Goal: Task Accomplishment & Management: Complete application form

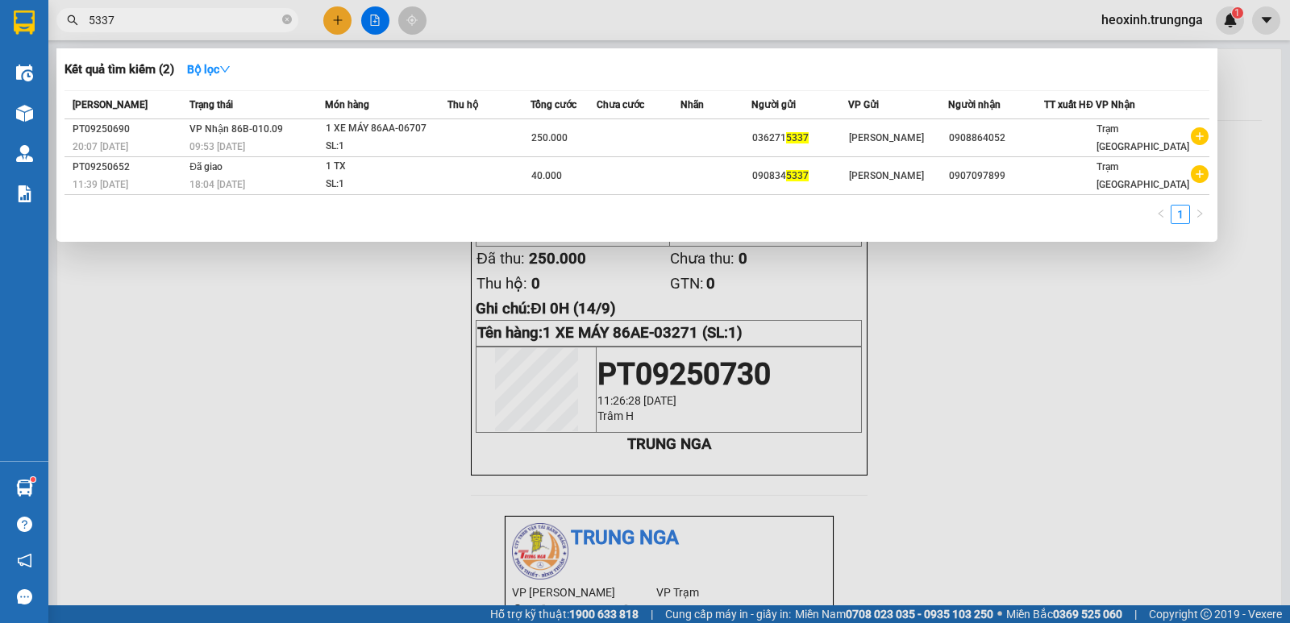
click at [339, 18] on div at bounding box center [645, 311] width 1290 height 623
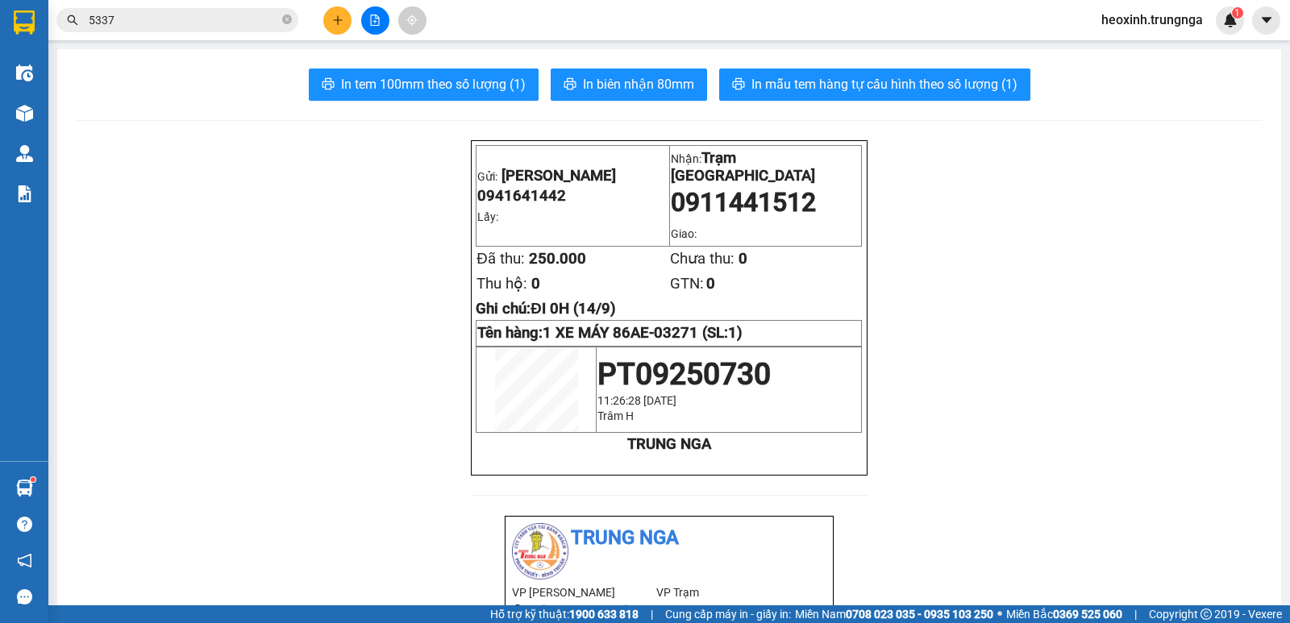
click at [335, 22] on icon "plus" at bounding box center [337, 20] width 11 height 11
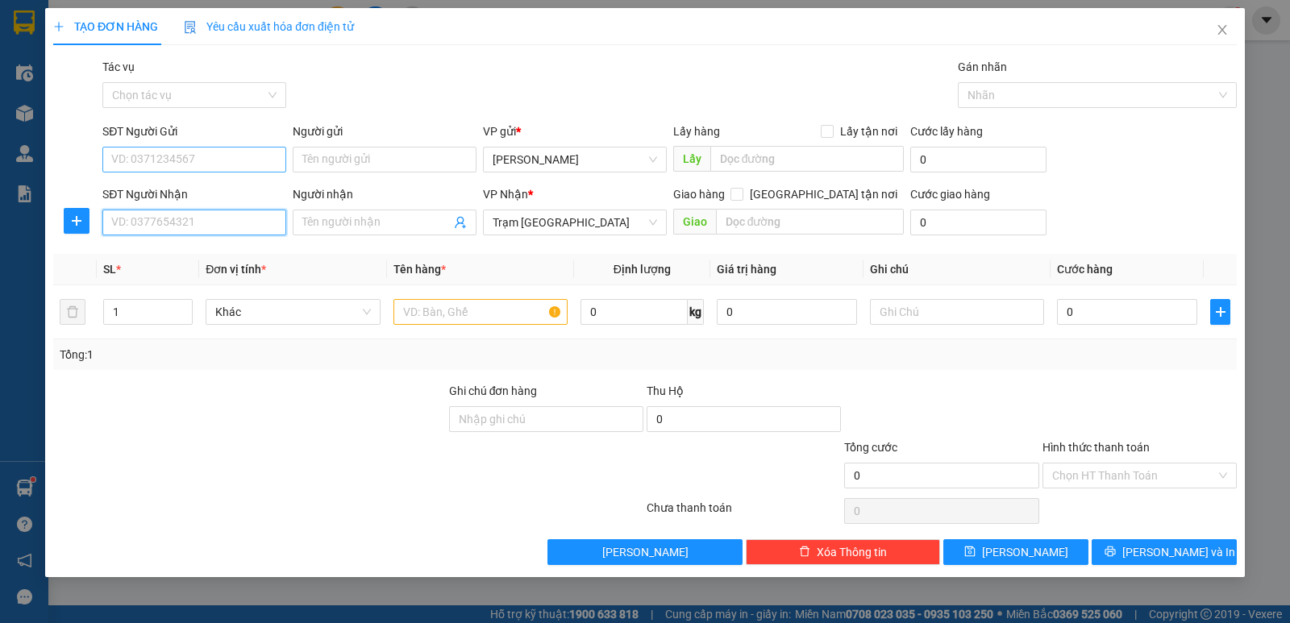
drag, startPoint x: 193, startPoint y: 217, endPoint x: 212, endPoint y: 160, distance: 59.4
click at [195, 202] on div "SĐT Người Nhận VD: 0377654321" at bounding box center [194, 213] width 184 height 56
type input "0347741052"
click at [227, 154] on input "SĐT Người Gửi" at bounding box center [194, 160] width 184 height 26
type input "0919003743"
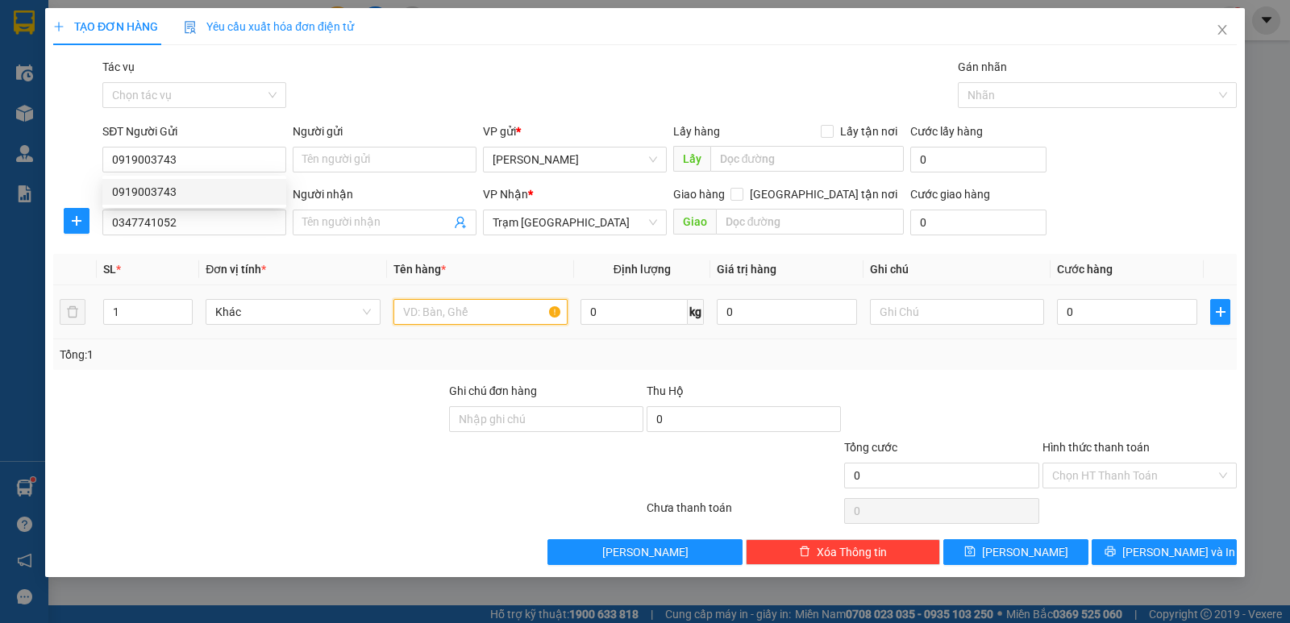
click at [454, 310] on input "text" at bounding box center [480, 312] width 174 height 26
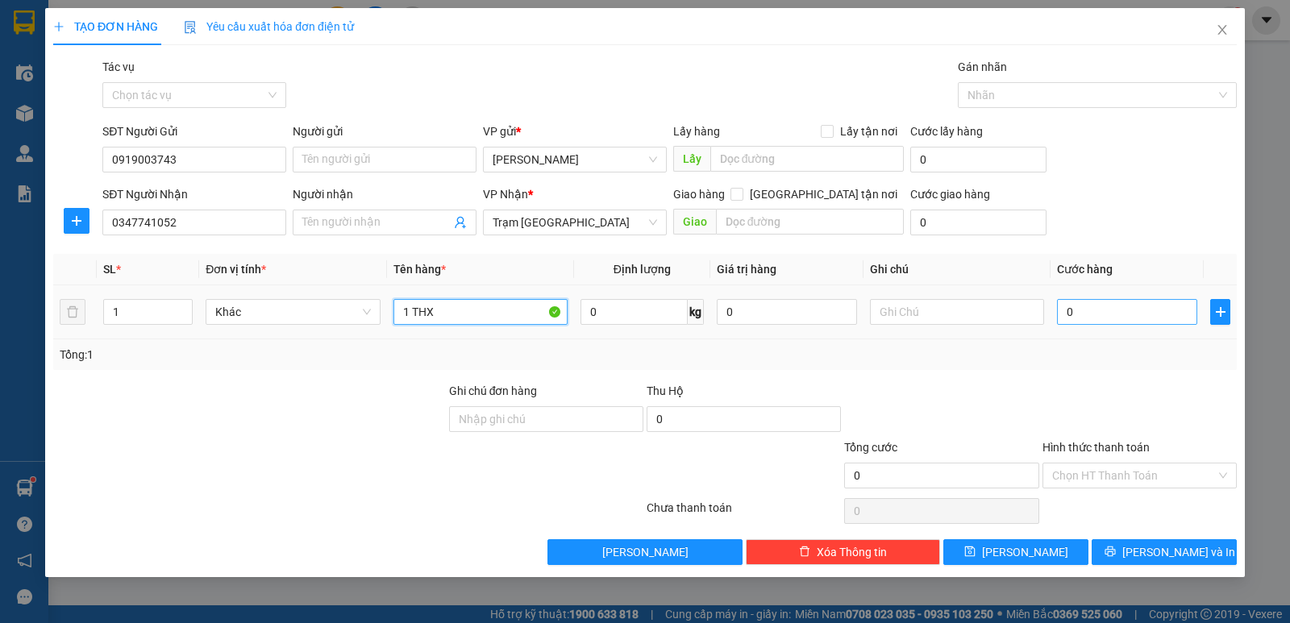
type input "1 THX"
type input "4"
type input "40"
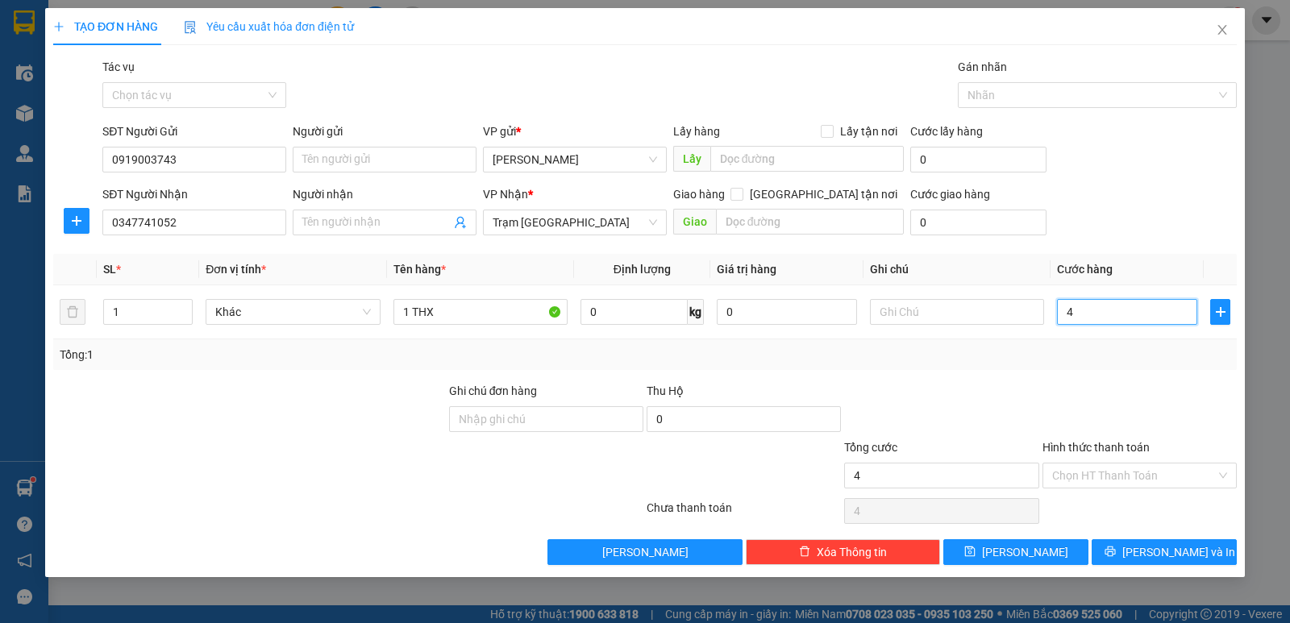
type input "40"
type input "40.000"
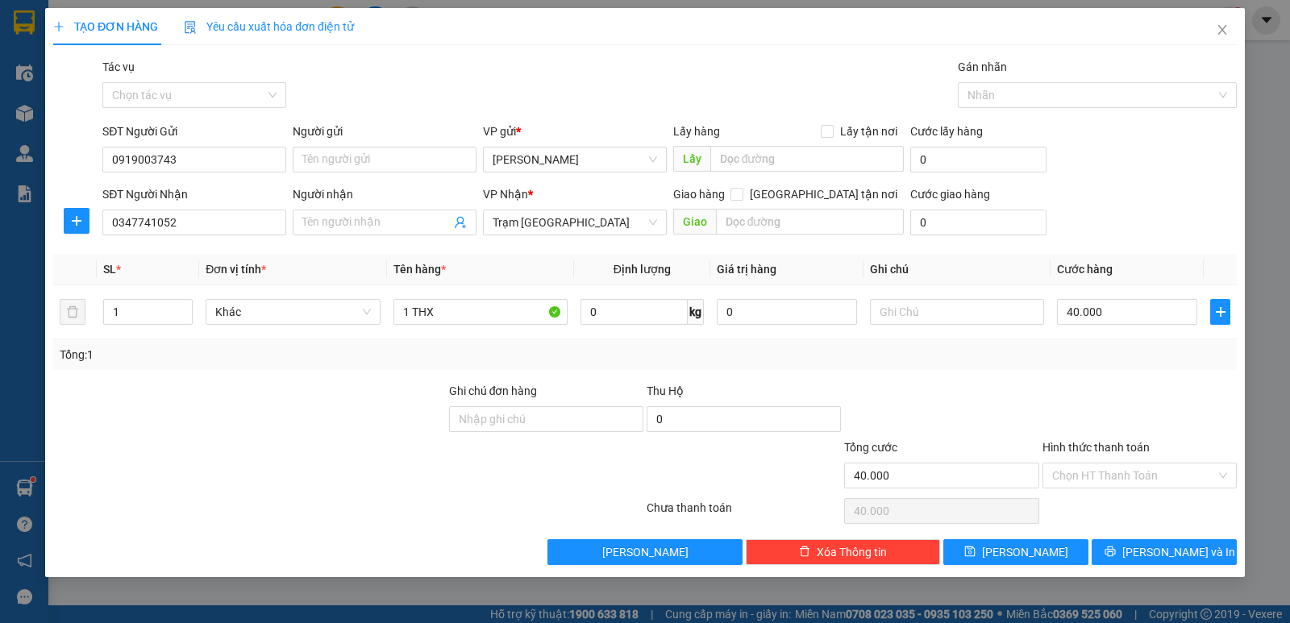
click at [1094, 421] on div at bounding box center [1139, 410] width 197 height 56
click at [1101, 464] on input "Hình thức thanh toán" at bounding box center [1134, 476] width 164 height 24
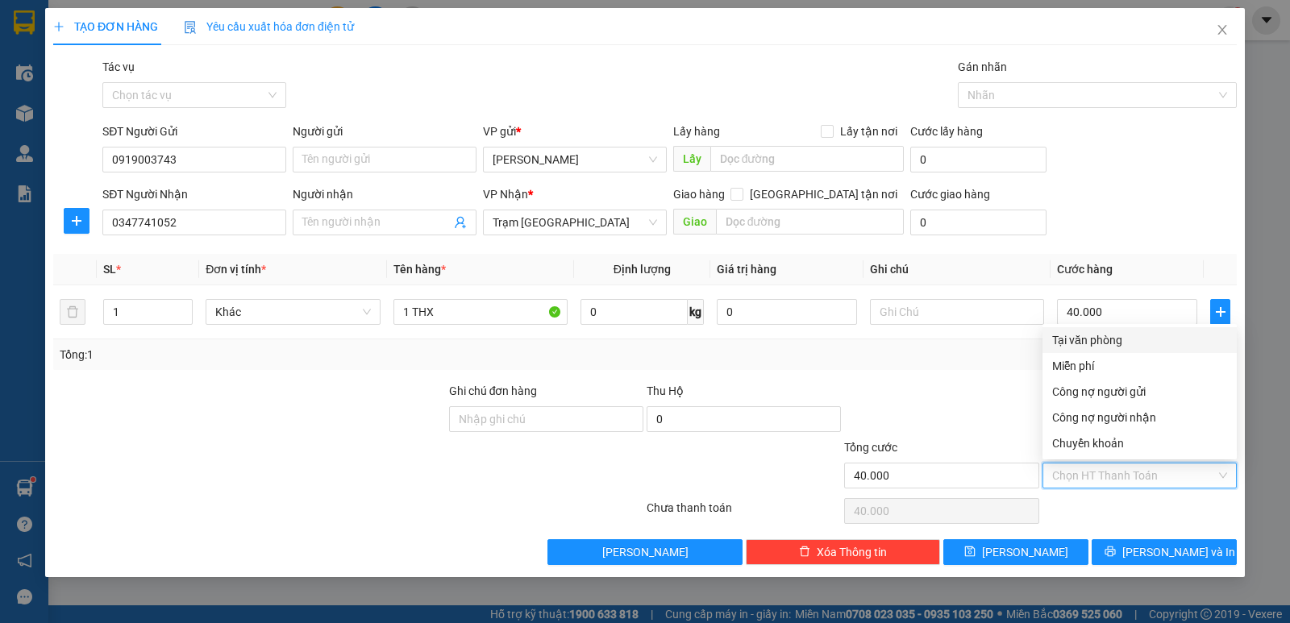
drag, startPoint x: 1092, startPoint y: 351, endPoint x: 1125, endPoint y: 467, distance: 120.7
click at [1092, 353] on div "Tại văn phòng Miễn phí Công nợ người gửi Công nợ người nhận Chuyển khoản" at bounding box center [1139, 391] width 194 height 129
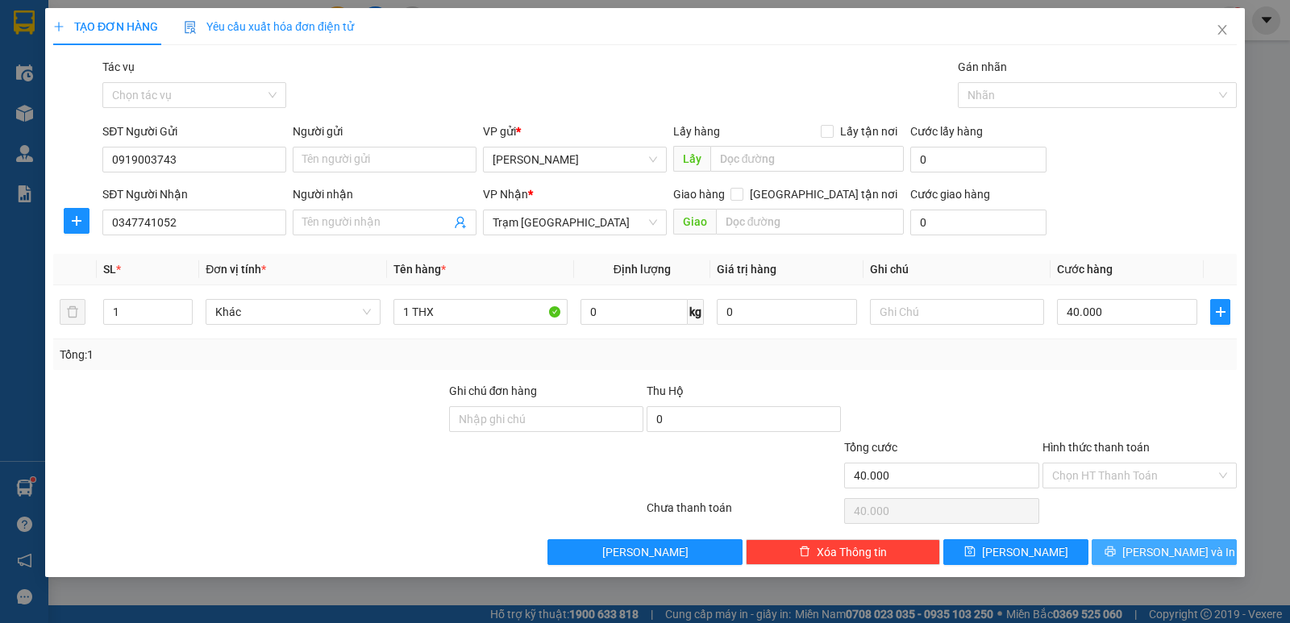
click at [1169, 551] on span "[PERSON_NAME] và In" at bounding box center [1178, 552] width 113 height 18
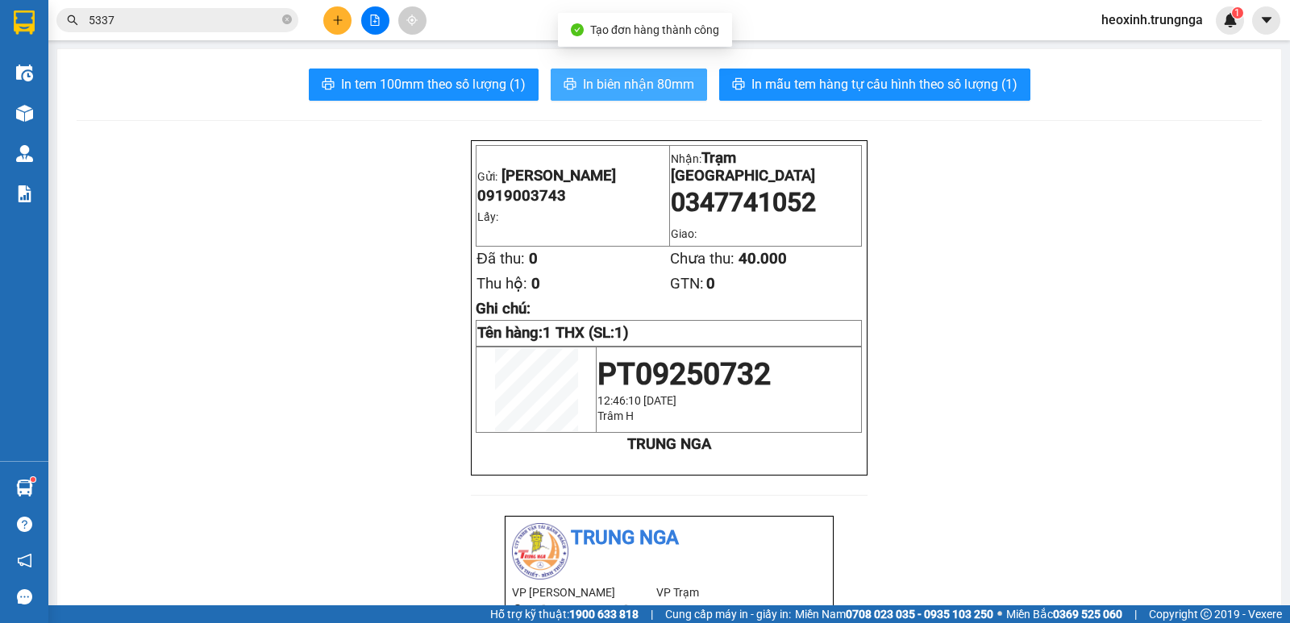
click at [676, 80] on span "In biên nhận 80mm" at bounding box center [638, 84] width 111 height 20
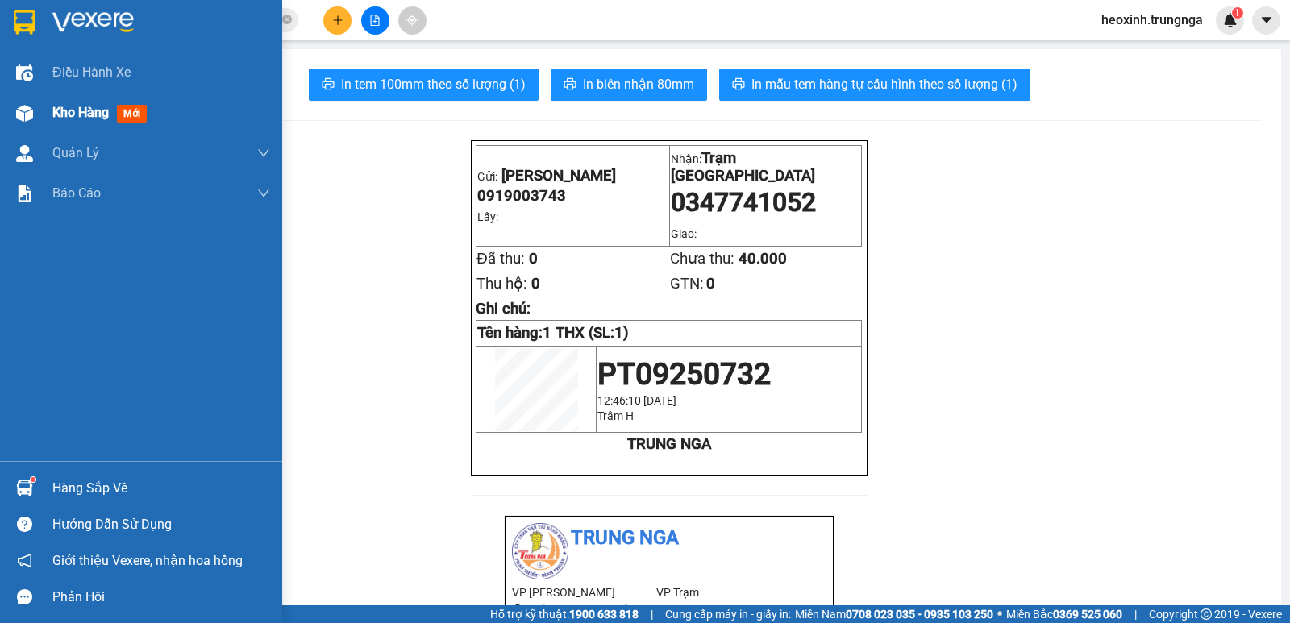
click at [18, 109] on img at bounding box center [24, 113] width 17 height 17
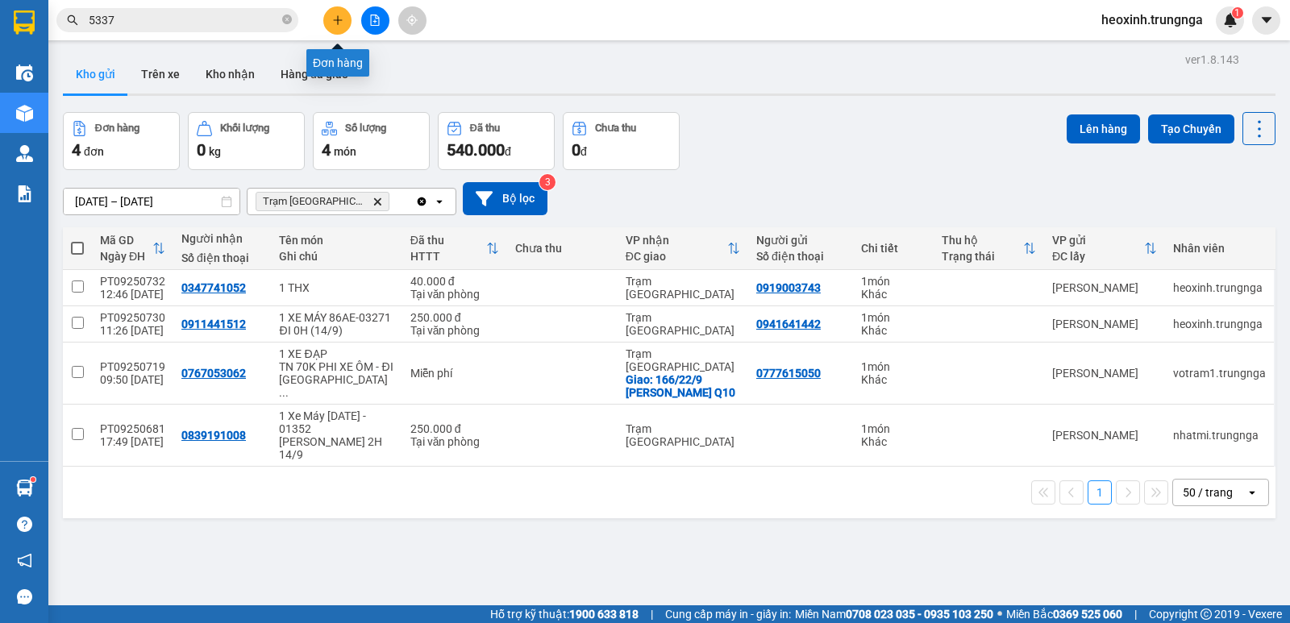
click at [340, 15] on icon "plus" at bounding box center [337, 20] width 11 height 11
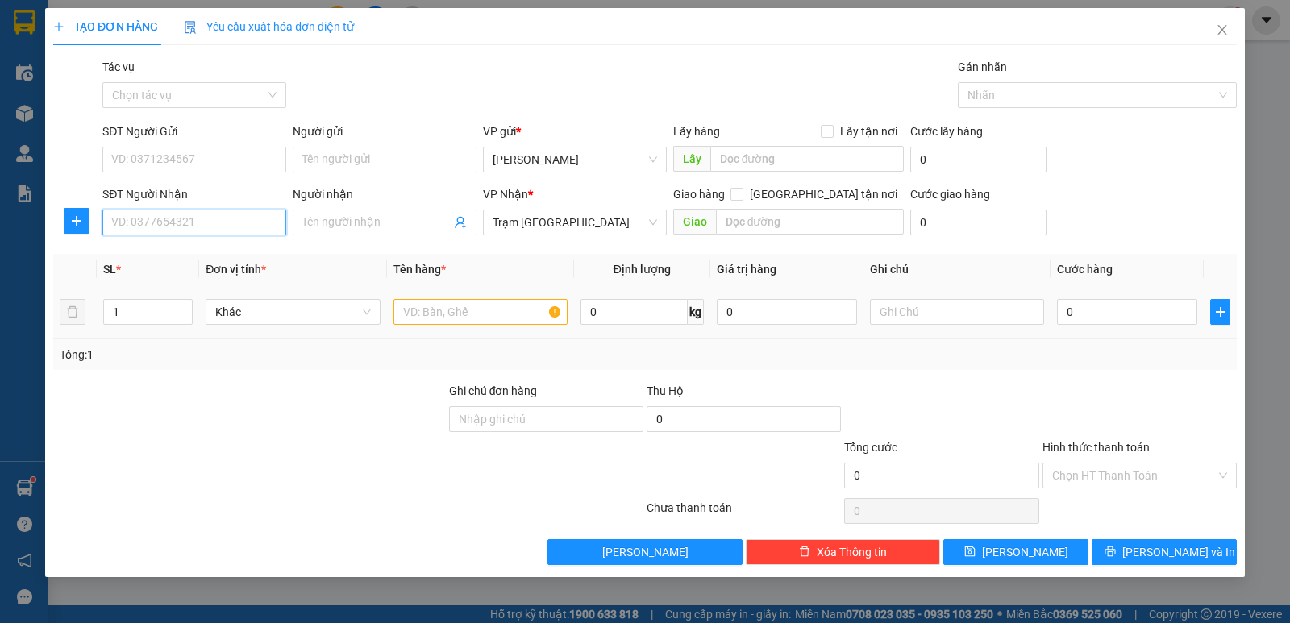
drag, startPoint x: 204, startPoint y: 224, endPoint x: 396, endPoint y: 301, distance: 206.6
click at [204, 226] on input "SĐT Người Nhận" at bounding box center [194, 223] width 184 height 26
drag, startPoint x: 406, startPoint y: 315, endPoint x: 423, endPoint y: 253, distance: 64.3
click at [406, 306] on input "text" at bounding box center [480, 312] width 174 height 26
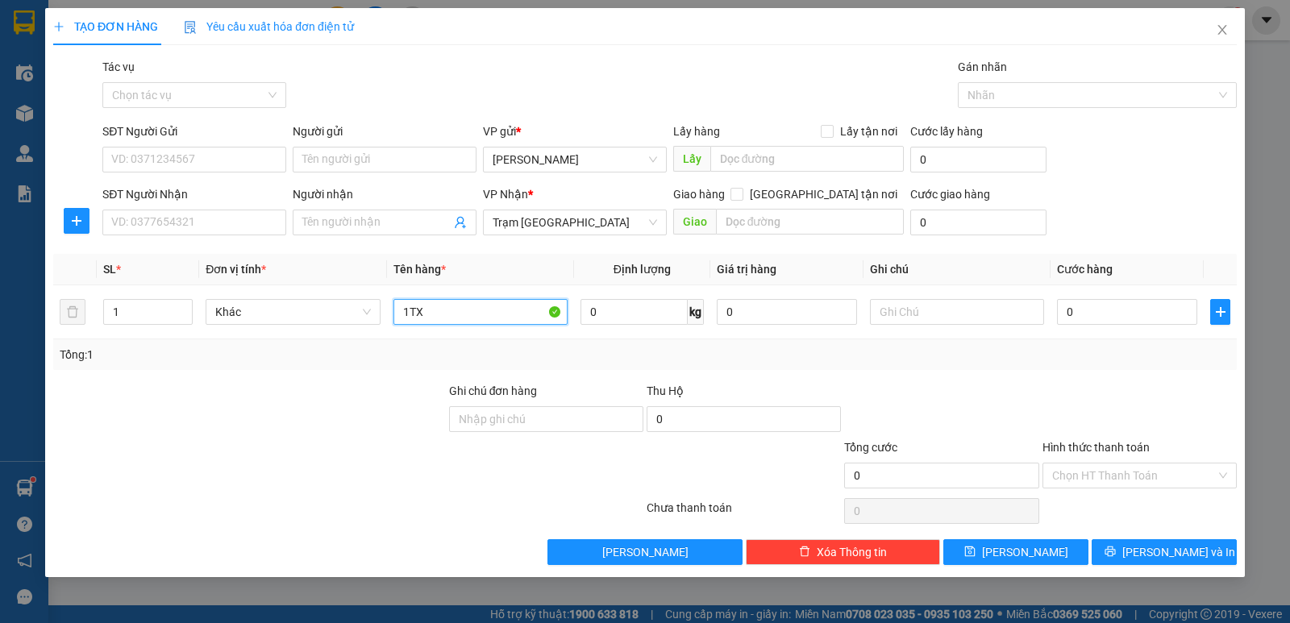
type input "1TX"
click at [177, 206] on div "SĐT Người Nhận" at bounding box center [194, 197] width 184 height 24
drag, startPoint x: 164, startPoint y: 242, endPoint x: 173, endPoint y: 231, distance: 13.2
click at [164, 241] on div "Transit Pickup Surcharge Ids Transit Deliver Surcharge Ids Transit Deliver Surc…" at bounding box center [644, 311] width 1183 height 507
click at [173, 226] on input "SĐT Người Nhận" at bounding box center [194, 223] width 184 height 26
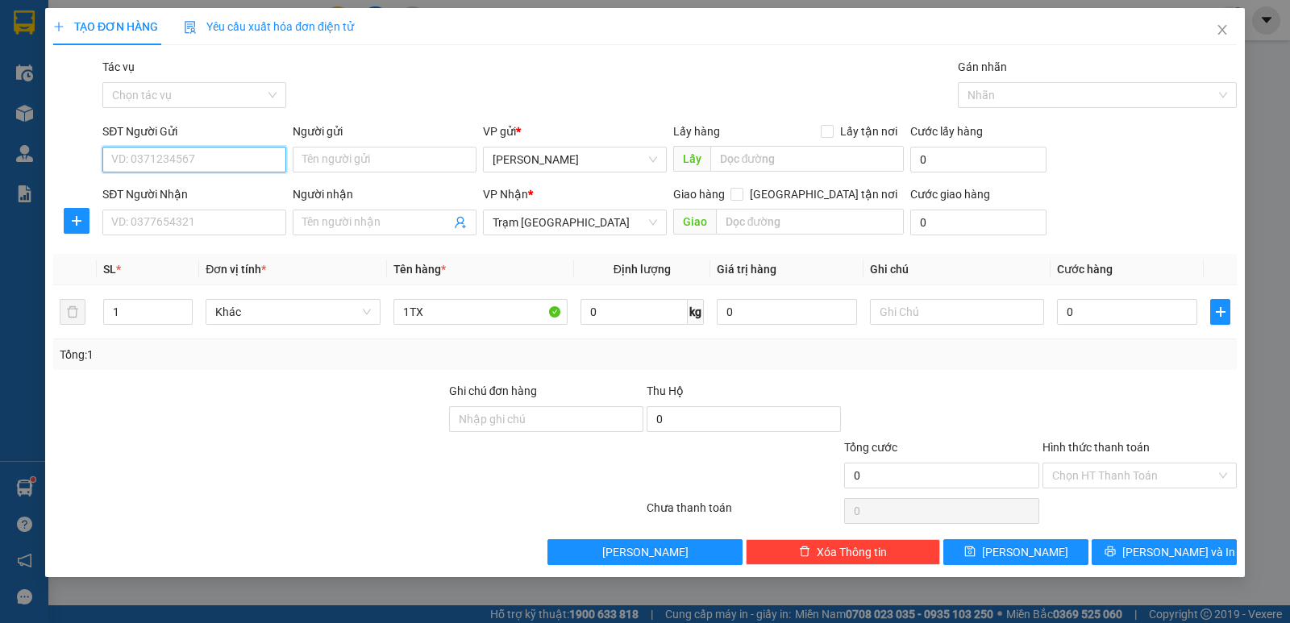
drag, startPoint x: 156, startPoint y: 147, endPoint x: 207, endPoint y: 114, distance: 60.8
click at [156, 146] on div "SĐT Người Gửi VD: 0371234567" at bounding box center [194, 151] width 184 height 56
type input "0933853171"
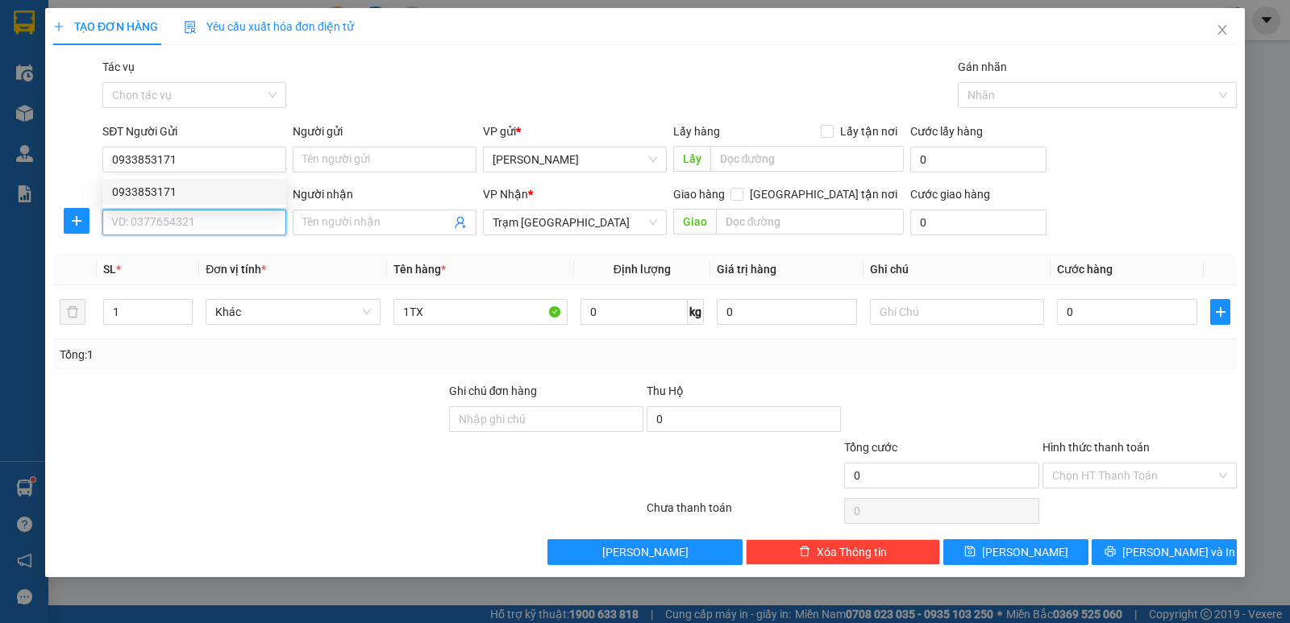
click at [197, 225] on input "SĐT Người Nhận" at bounding box center [194, 223] width 184 height 26
type input "0335006460"
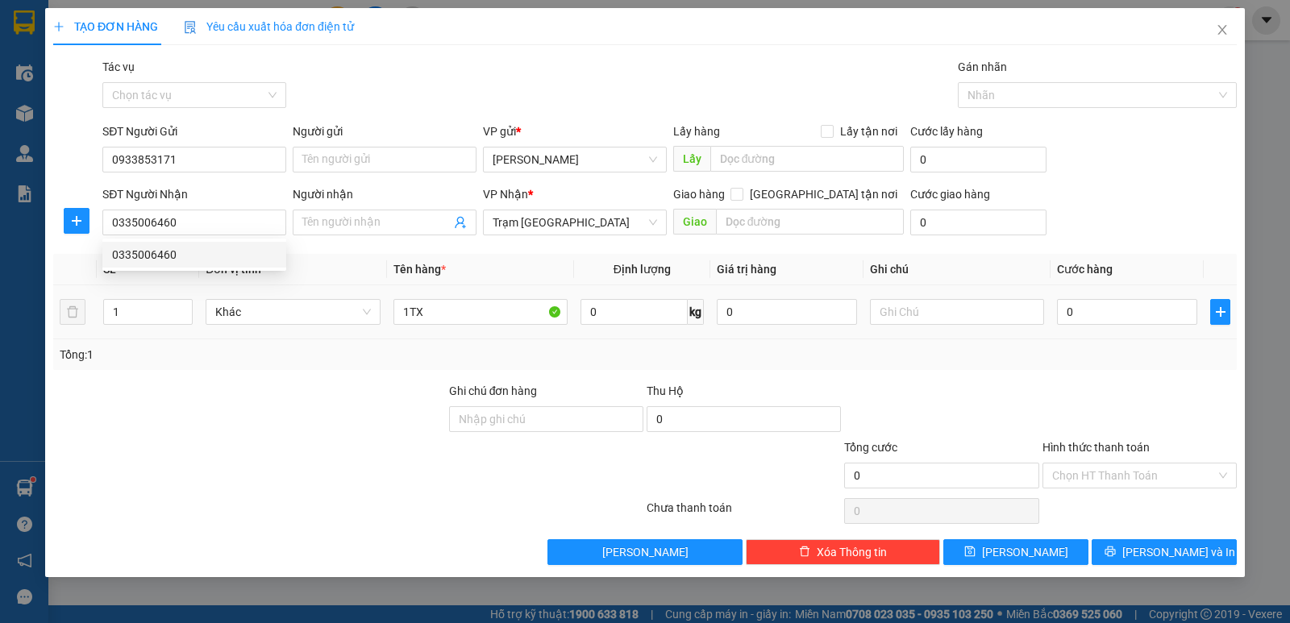
click at [1129, 330] on td "0" at bounding box center [1126, 312] width 153 height 54
click at [1128, 321] on input "0" at bounding box center [1127, 312] width 140 height 26
type input "4"
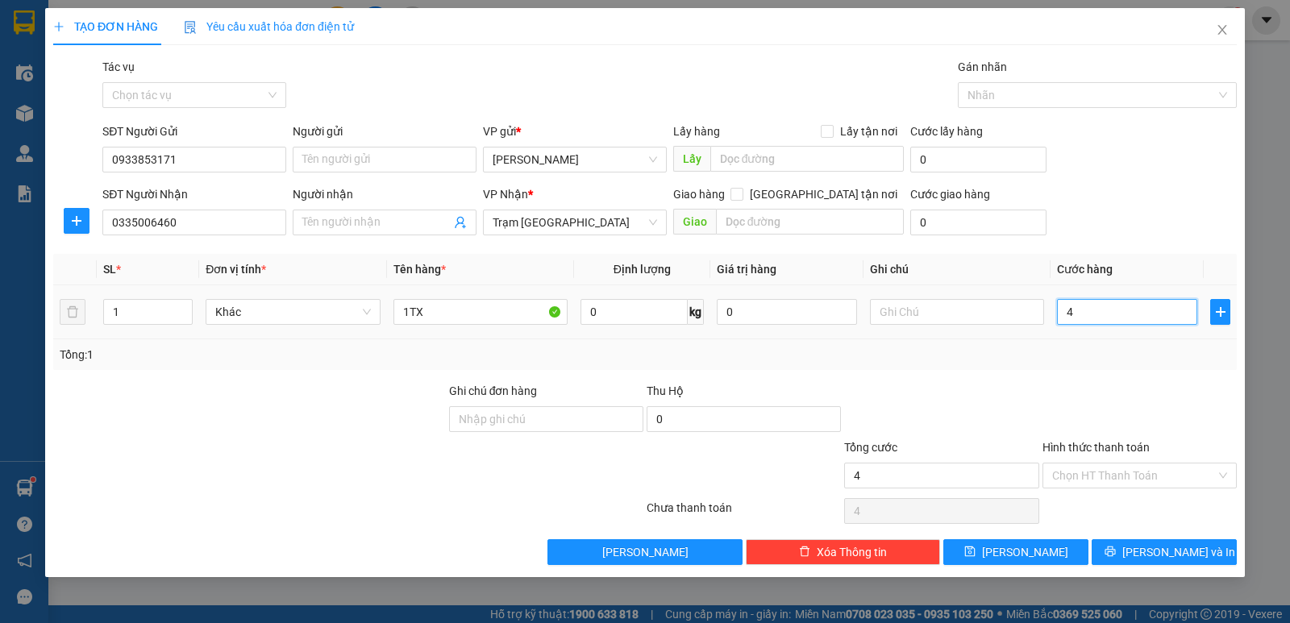
type input "40"
type input "40.000"
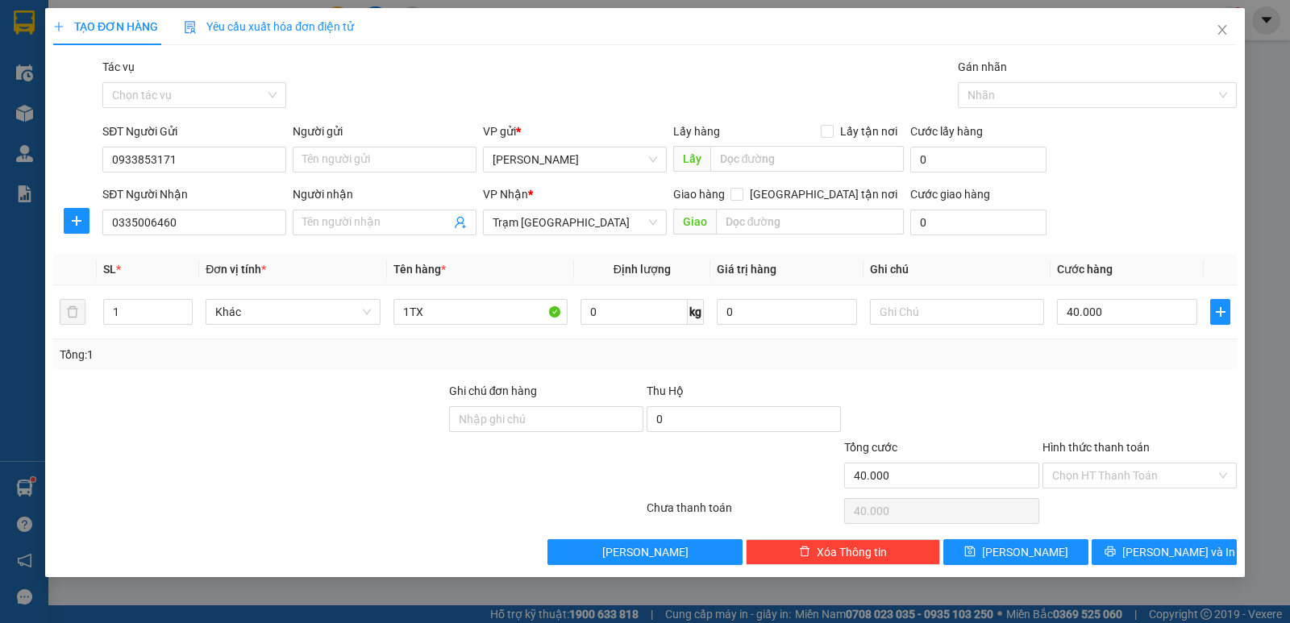
click at [764, 394] on div "Thu Hộ" at bounding box center [743, 391] width 194 height 18
click at [1072, 477] on input "Hình thức thanh toán" at bounding box center [1134, 476] width 164 height 24
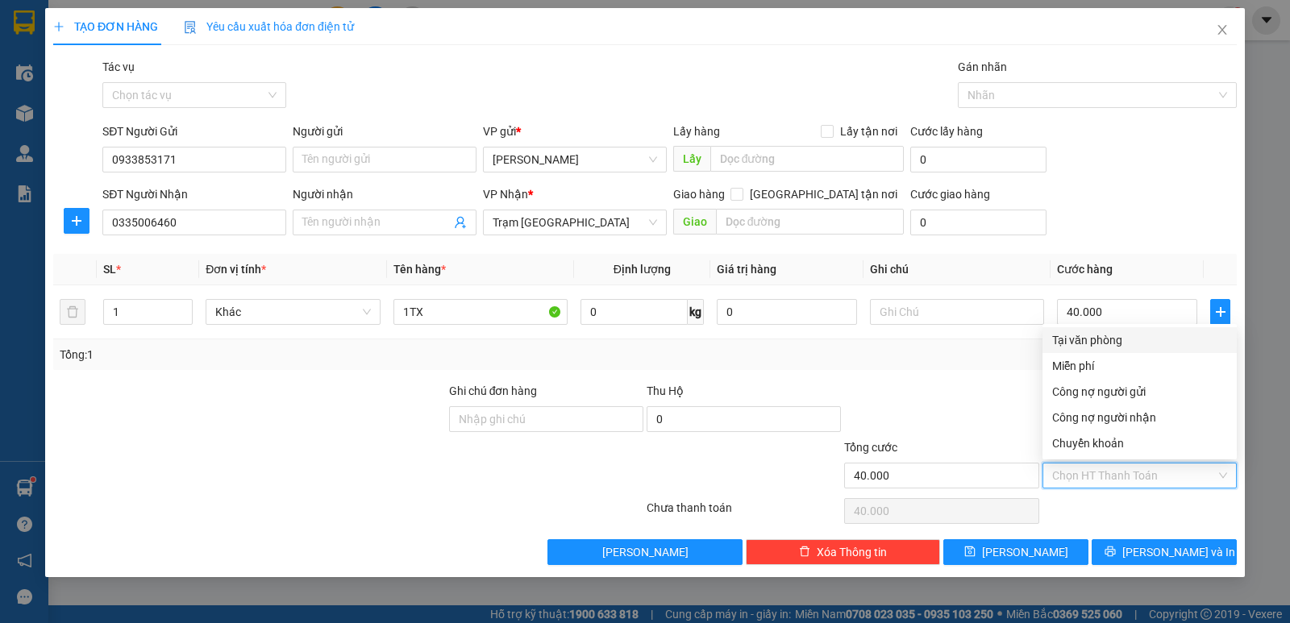
click at [1091, 351] on div "Tại văn phòng" at bounding box center [1139, 340] width 194 height 26
type input "0"
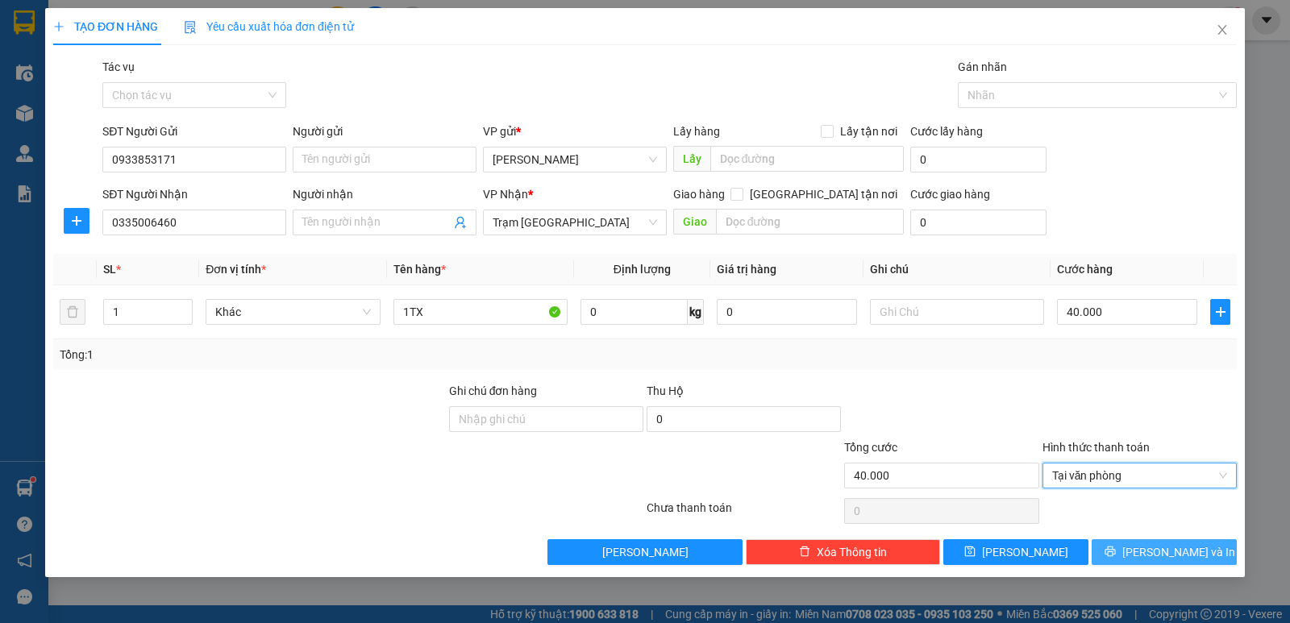
click at [1116, 559] on span "printer" at bounding box center [1109, 552] width 11 height 13
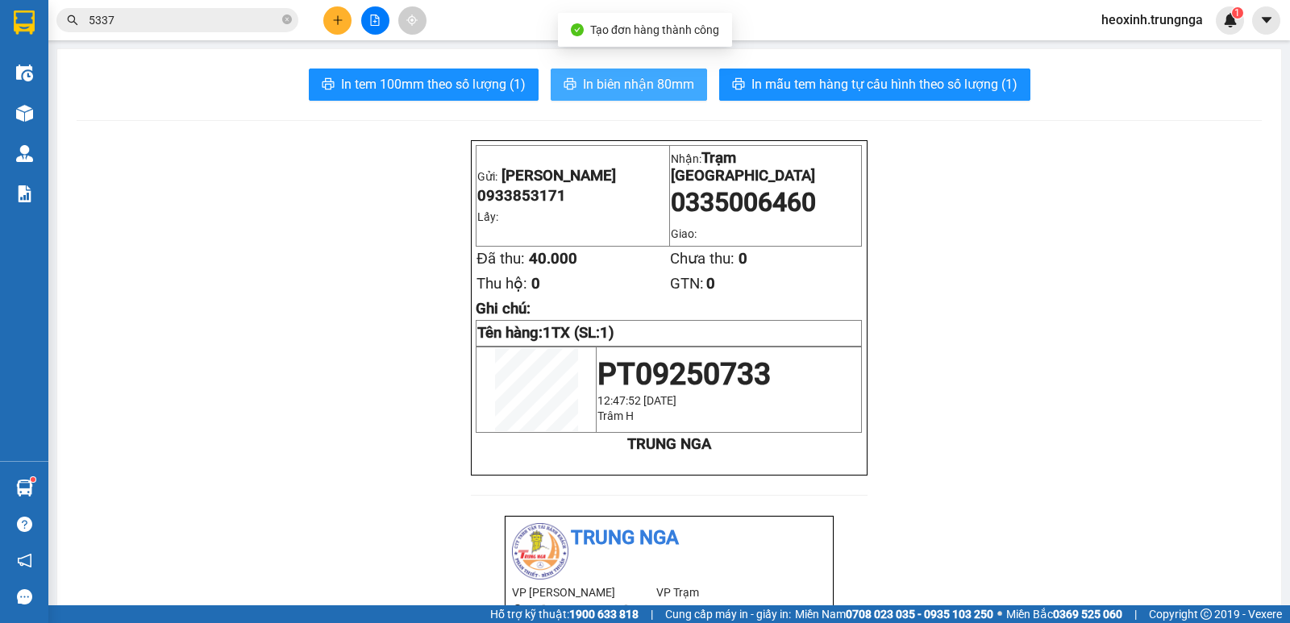
drag, startPoint x: 638, startPoint y: 83, endPoint x: 637, endPoint y: 73, distance: 10.5
click at [637, 78] on span "In biên nhận 80mm" at bounding box center [638, 84] width 111 height 20
click at [333, 11] on button at bounding box center [337, 20] width 28 height 28
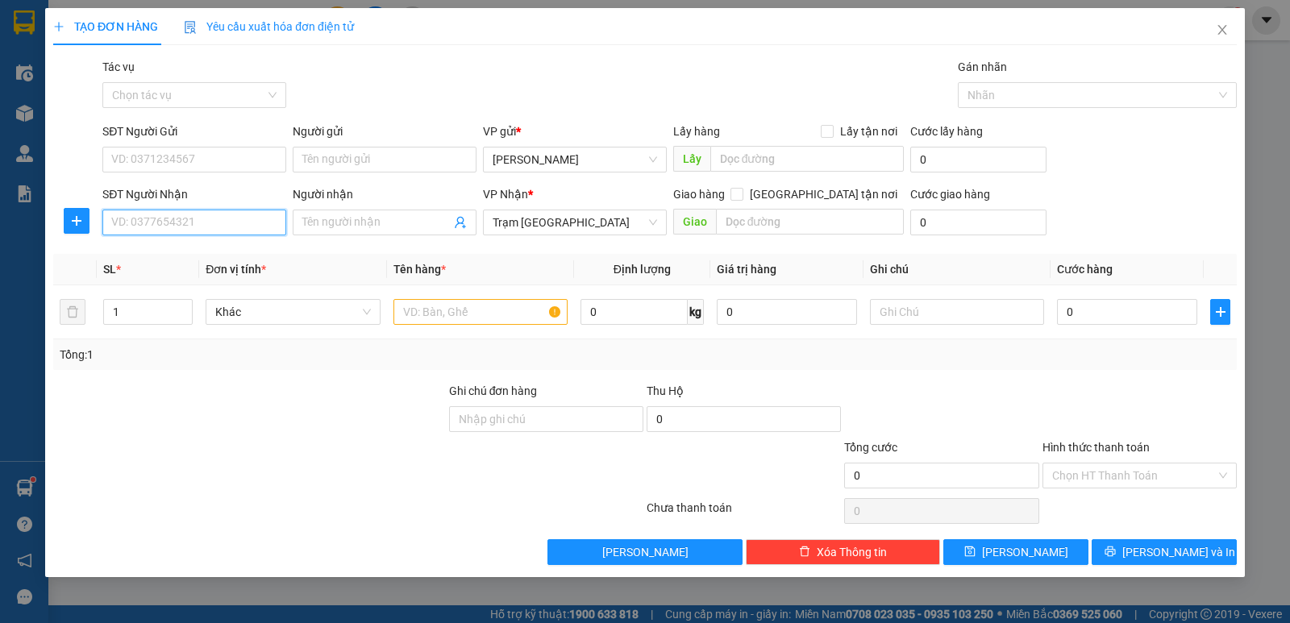
click at [192, 212] on input "SĐT Người Nhận" at bounding box center [194, 223] width 184 height 26
type input "0917191368"
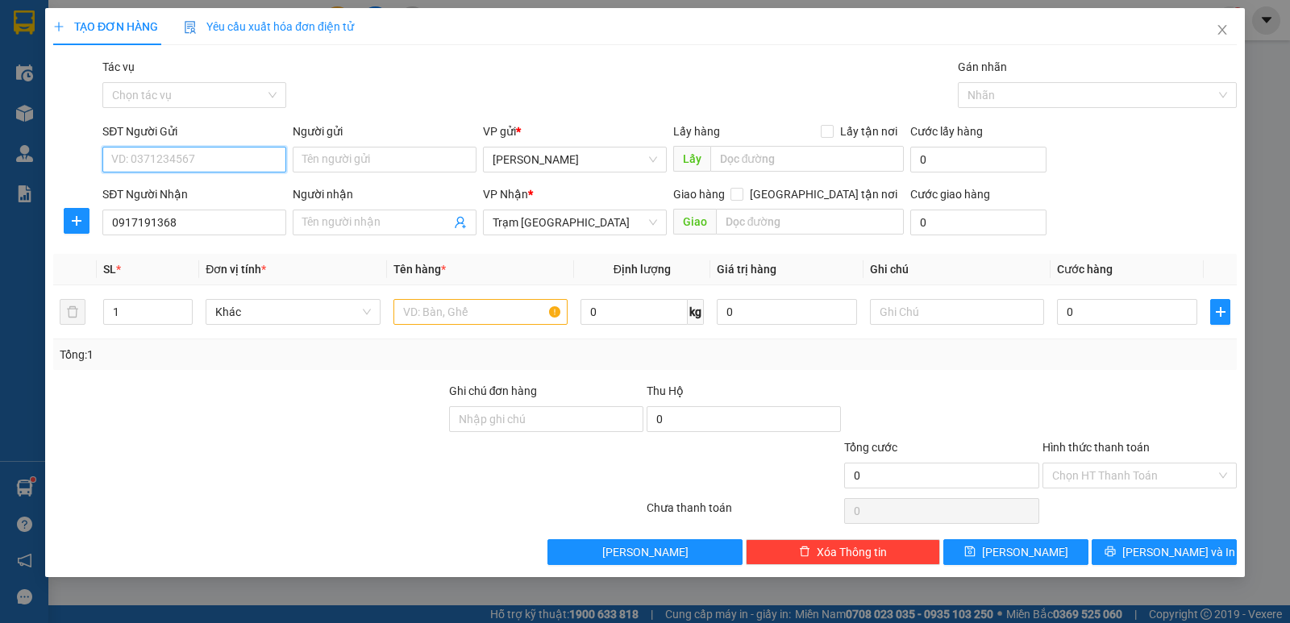
click at [186, 160] on input "SĐT Người Gửi" at bounding box center [194, 160] width 184 height 26
type input "0866117339"
click at [444, 314] on input "text" at bounding box center [480, 312] width 174 height 26
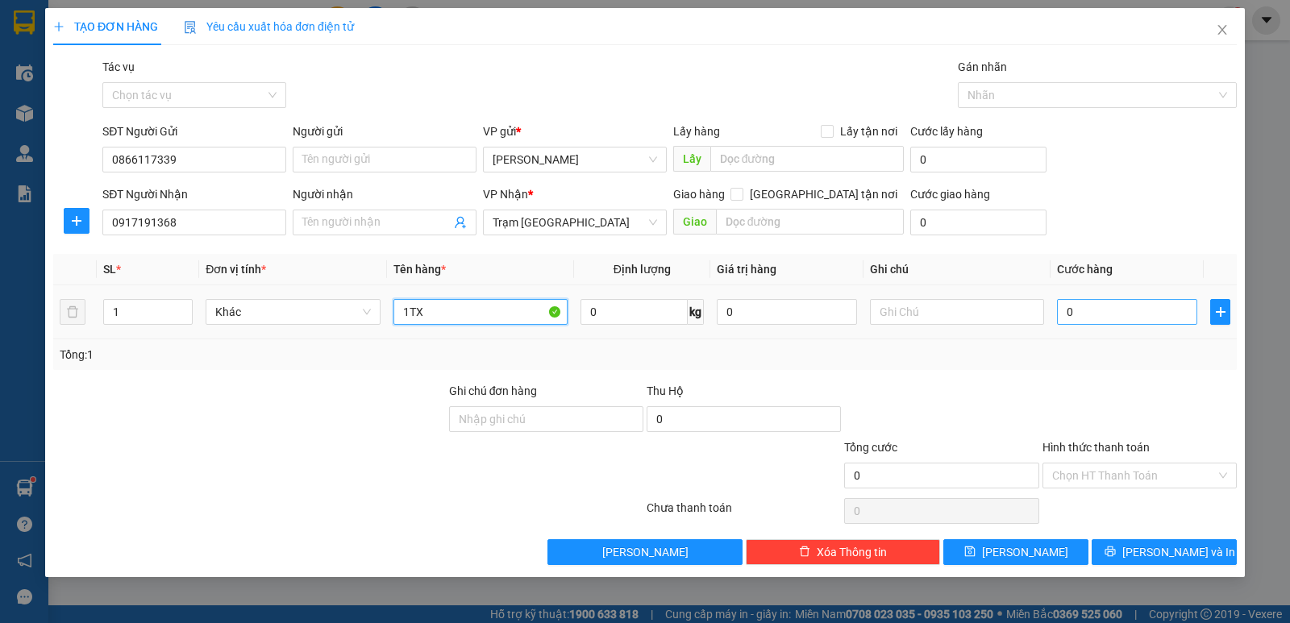
type input "1TX"
click at [1175, 322] on input "0" at bounding box center [1127, 312] width 140 height 26
type input "4"
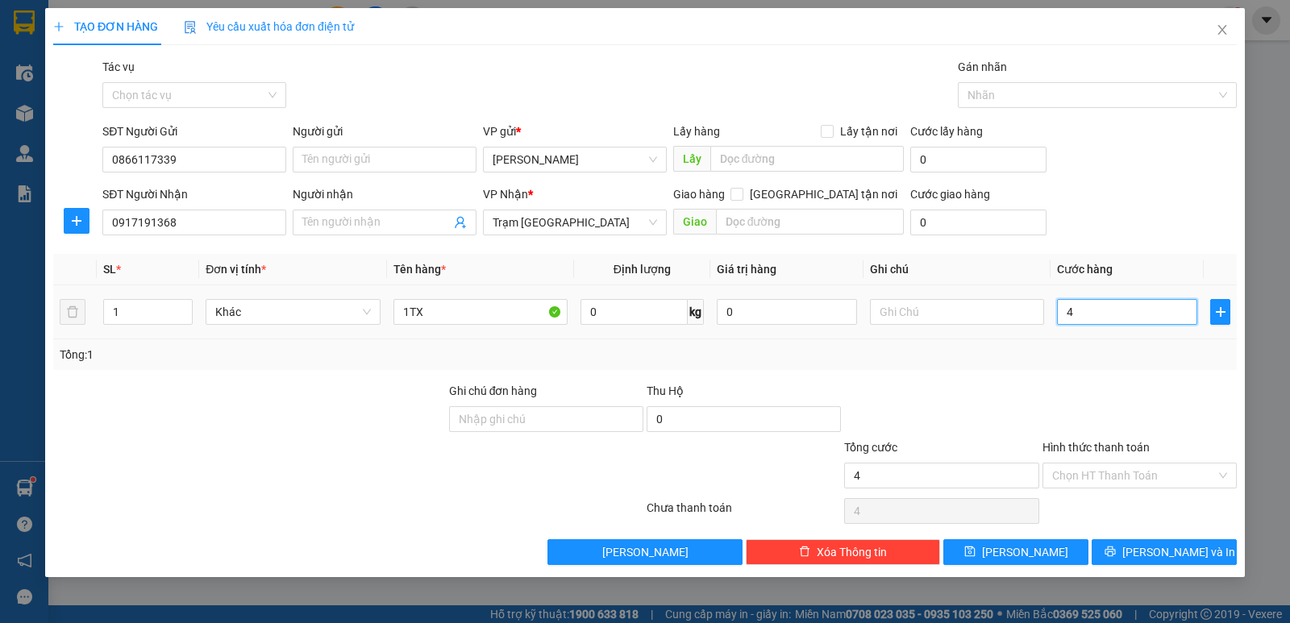
type input "40"
type input "40.000"
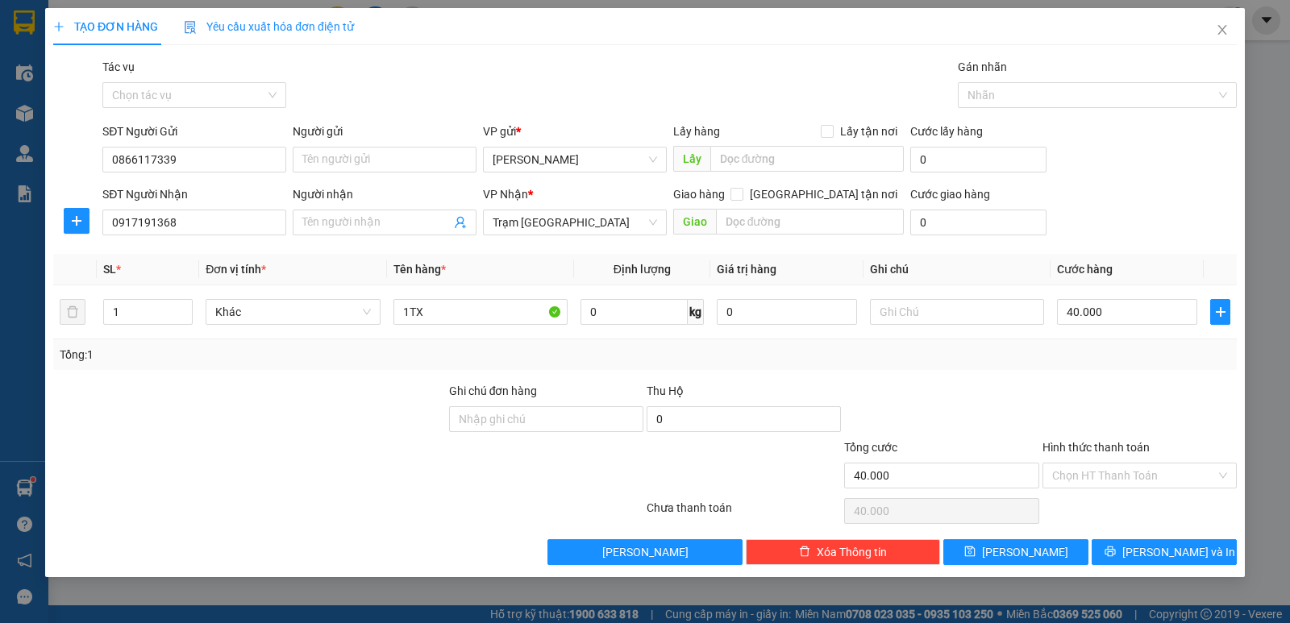
click at [1043, 391] on div at bounding box center [1139, 410] width 197 height 56
drag, startPoint x: 1104, startPoint y: 492, endPoint x: 1103, endPoint y: 479, distance: 12.9
click at [1104, 487] on div "Hình thức thanh toán Chọn HT Thanh Toán" at bounding box center [1139, 467] width 194 height 56
click at [1222, 482] on div "Chọn HT Thanh Toán" at bounding box center [1139, 476] width 194 height 26
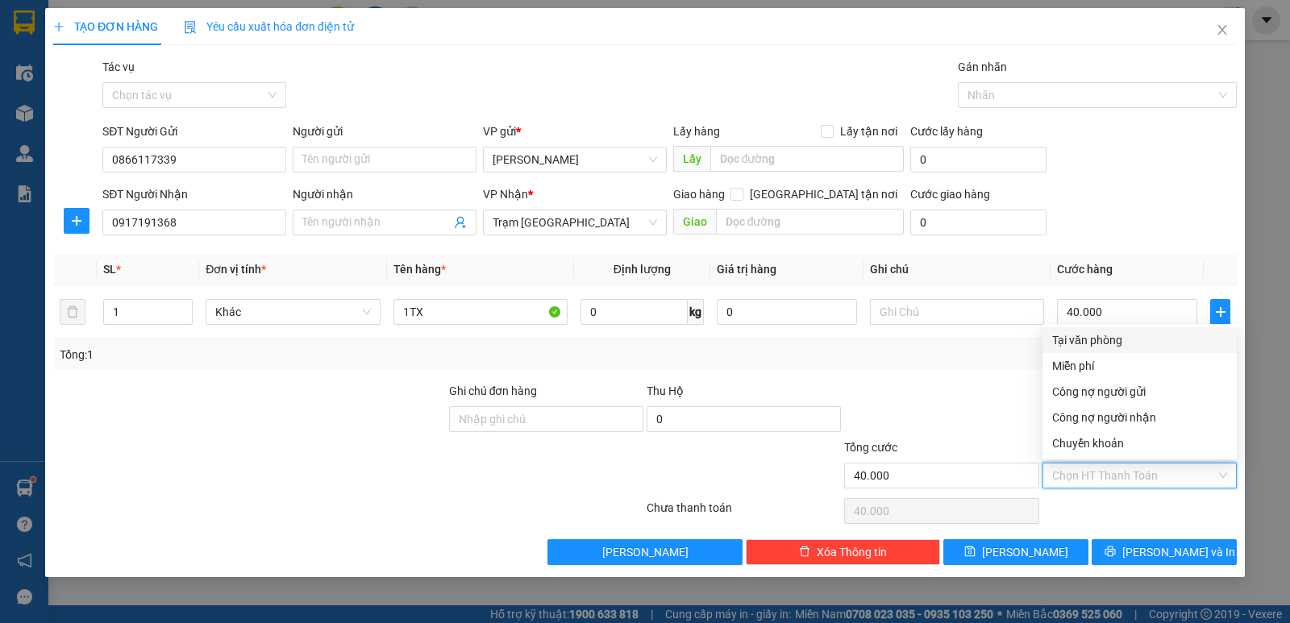
click at [1108, 349] on div "Tại văn phòng" at bounding box center [1139, 340] width 194 height 26
type input "0"
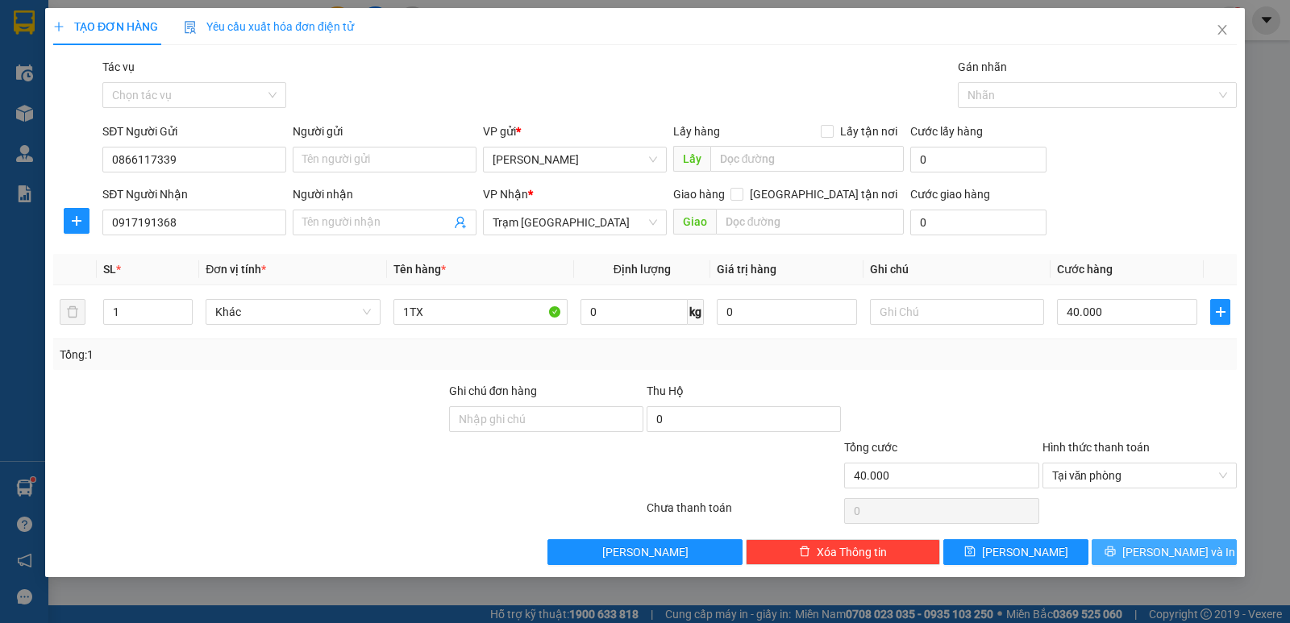
drag, startPoint x: 1176, startPoint y: 556, endPoint x: 1145, endPoint y: 529, distance: 41.1
click at [1170, 548] on span "[PERSON_NAME] và In" at bounding box center [1178, 552] width 113 height 18
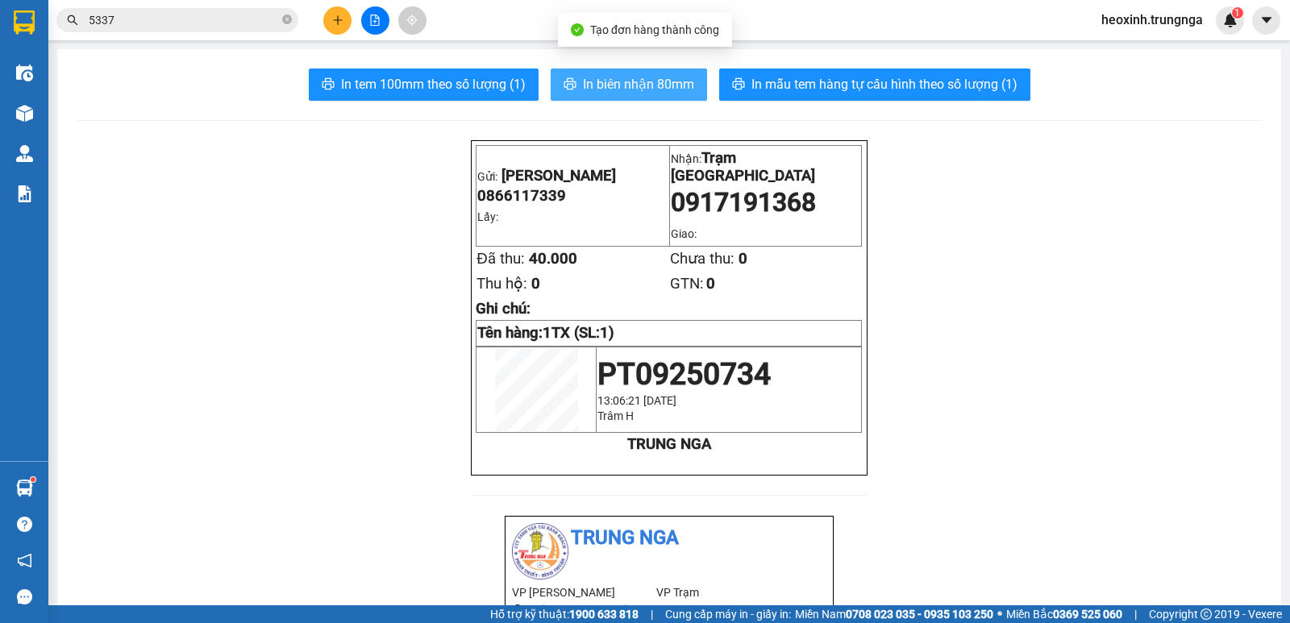
click at [583, 83] on span "In biên nhận 80mm" at bounding box center [638, 84] width 111 height 20
click at [347, 23] on button at bounding box center [337, 20] width 28 height 28
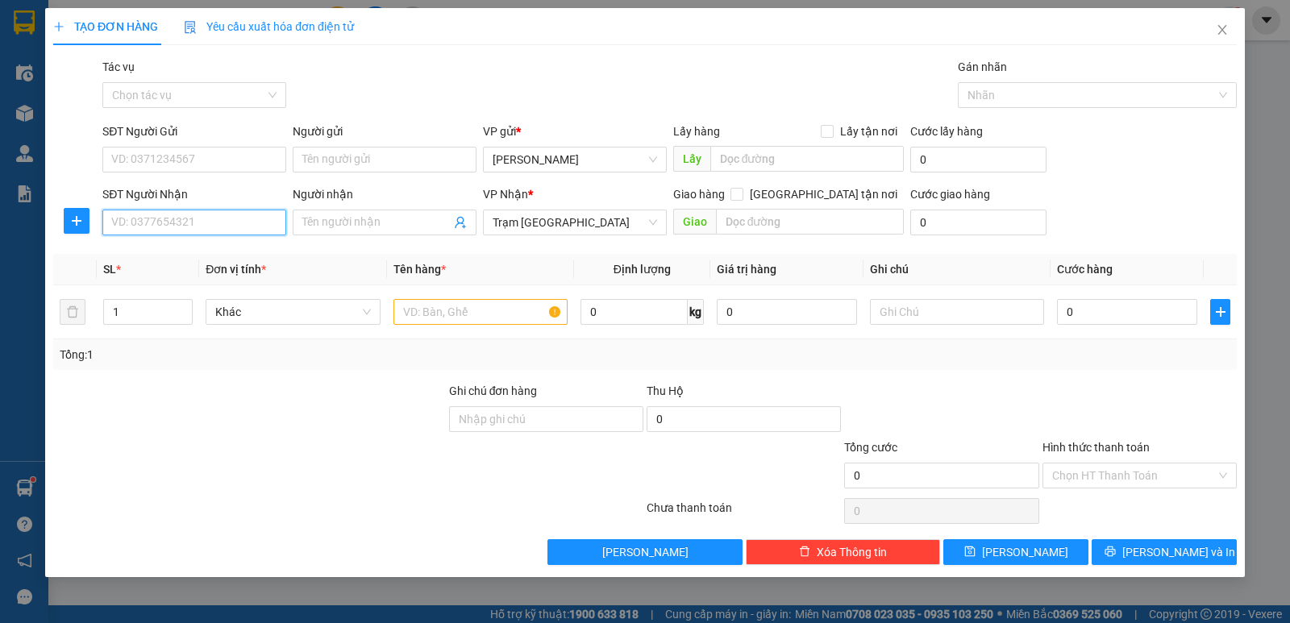
click at [169, 223] on input "SĐT Người Nhận" at bounding box center [194, 223] width 184 height 26
type input "0919079000"
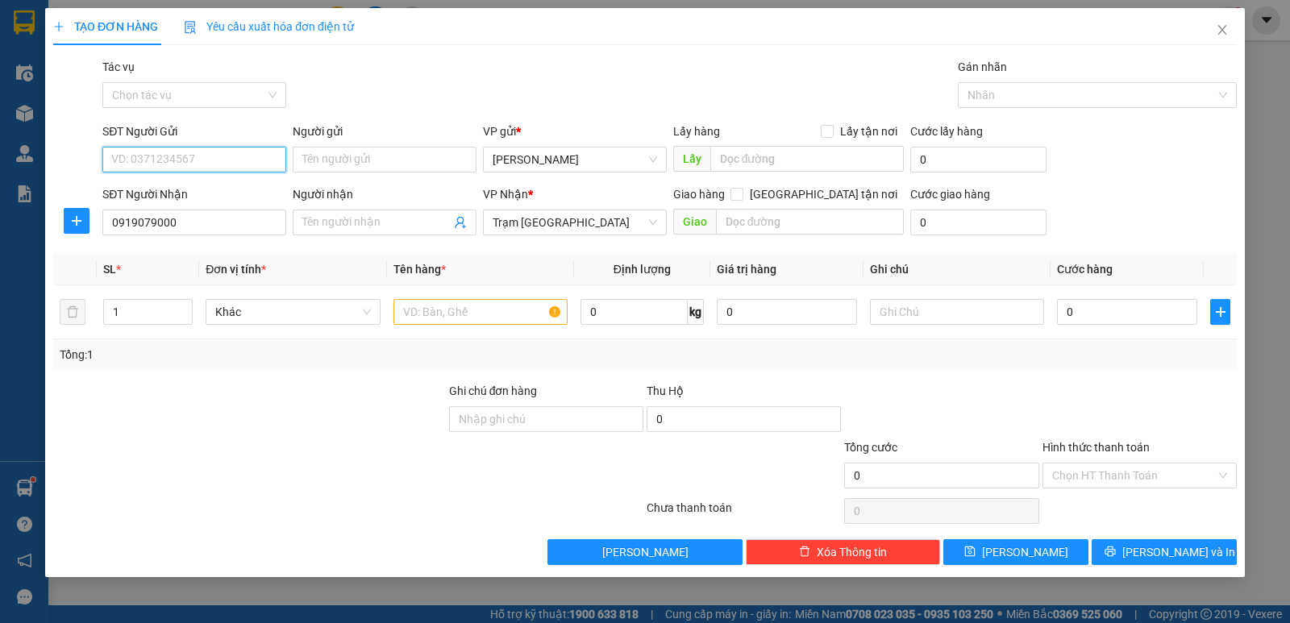
click at [181, 169] on input "SĐT Người Gửi" at bounding box center [194, 160] width 184 height 26
type input "0834555652"
click at [480, 318] on input "text" at bounding box center [480, 312] width 174 height 26
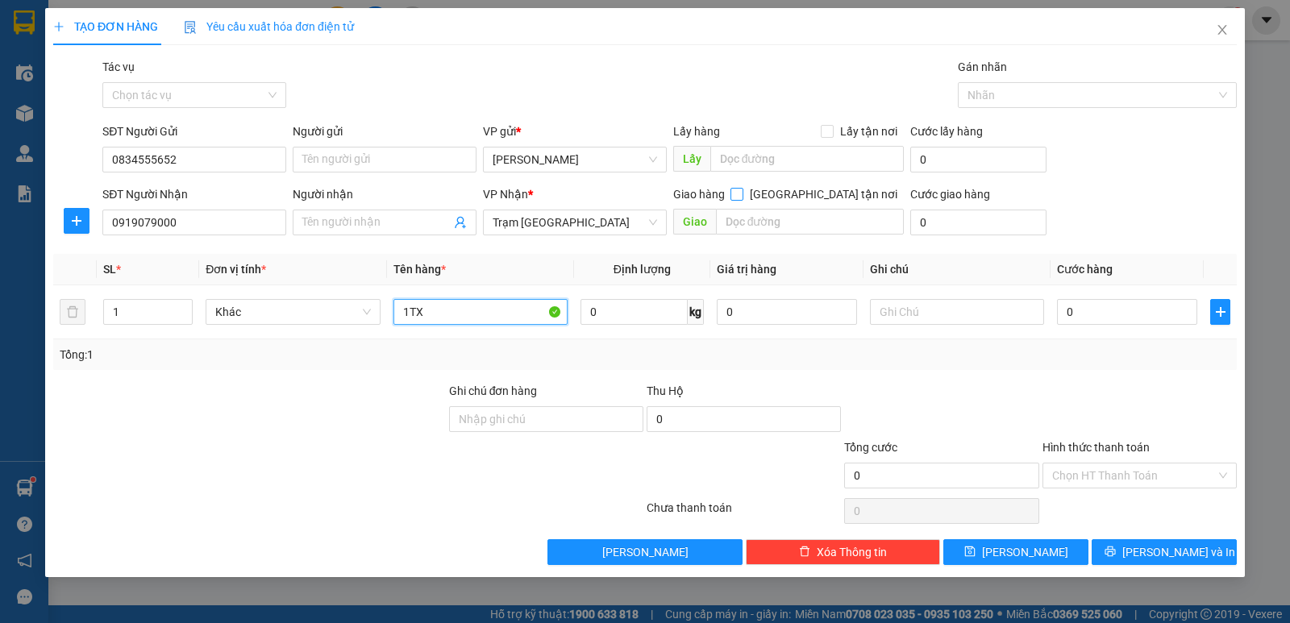
type input "1TX"
drag, startPoint x: 826, startPoint y: 191, endPoint x: 771, endPoint y: 254, distance: 83.4
click at [742, 191] on input "[GEOGRAPHIC_DATA] tận nơi" at bounding box center [735, 193] width 11 height 11
checkbox input "true"
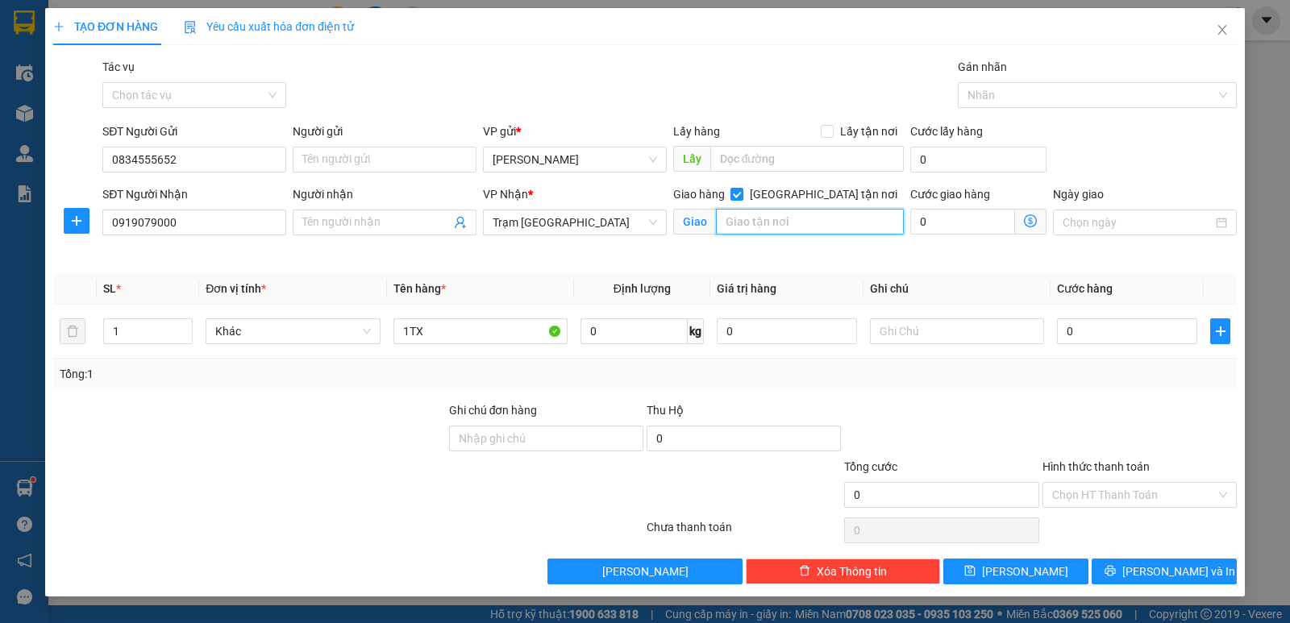
click at [777, 231] on input "text" at bounding box center [810, 222] width 189 height 26
type input "311 Vĩnh Viễn Q10"
type input "5"
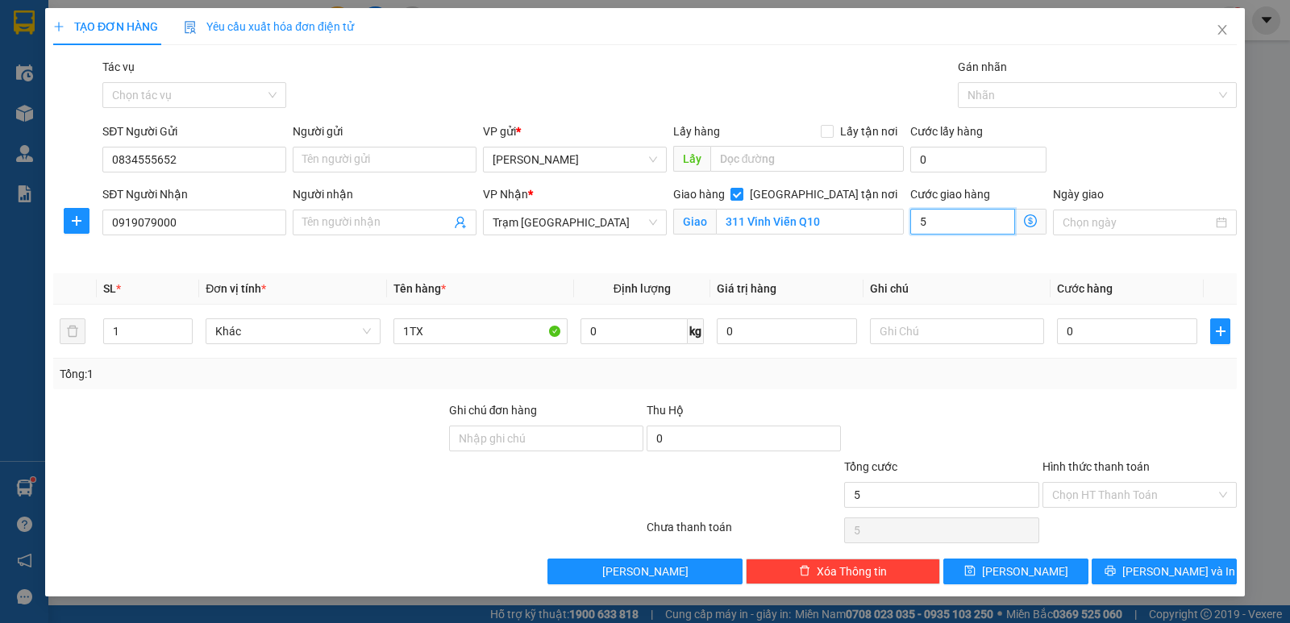
type input "56"
type input "5"
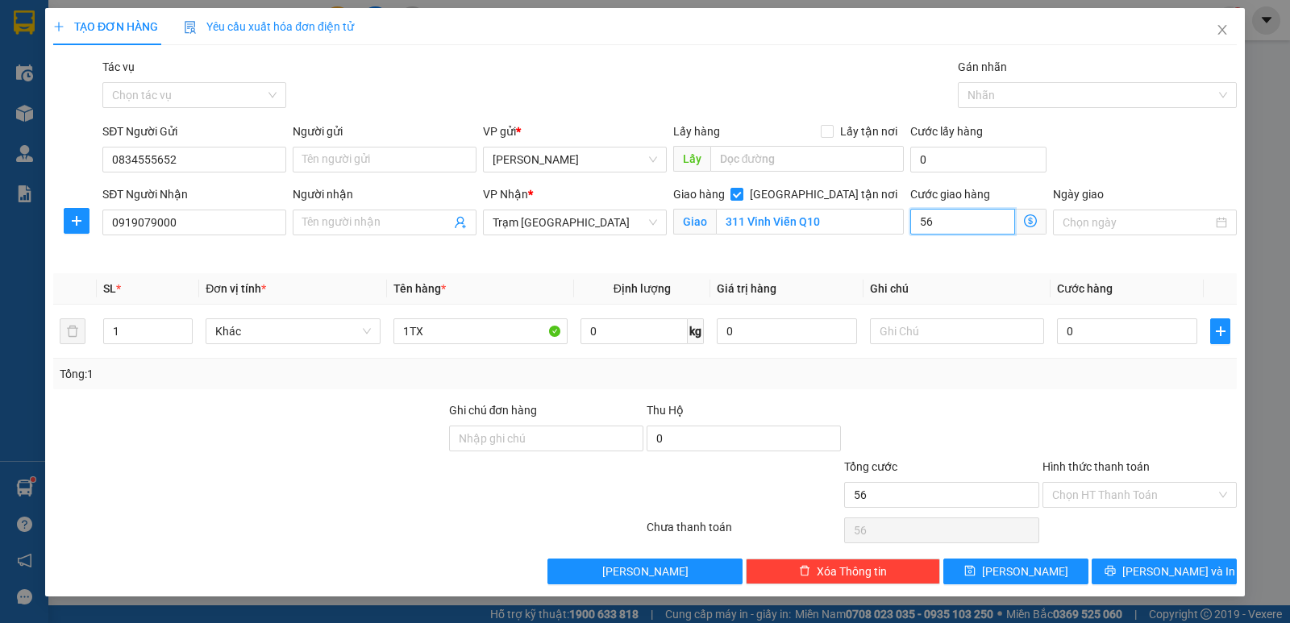
type input "5"
type input "50"
type input "50.000"
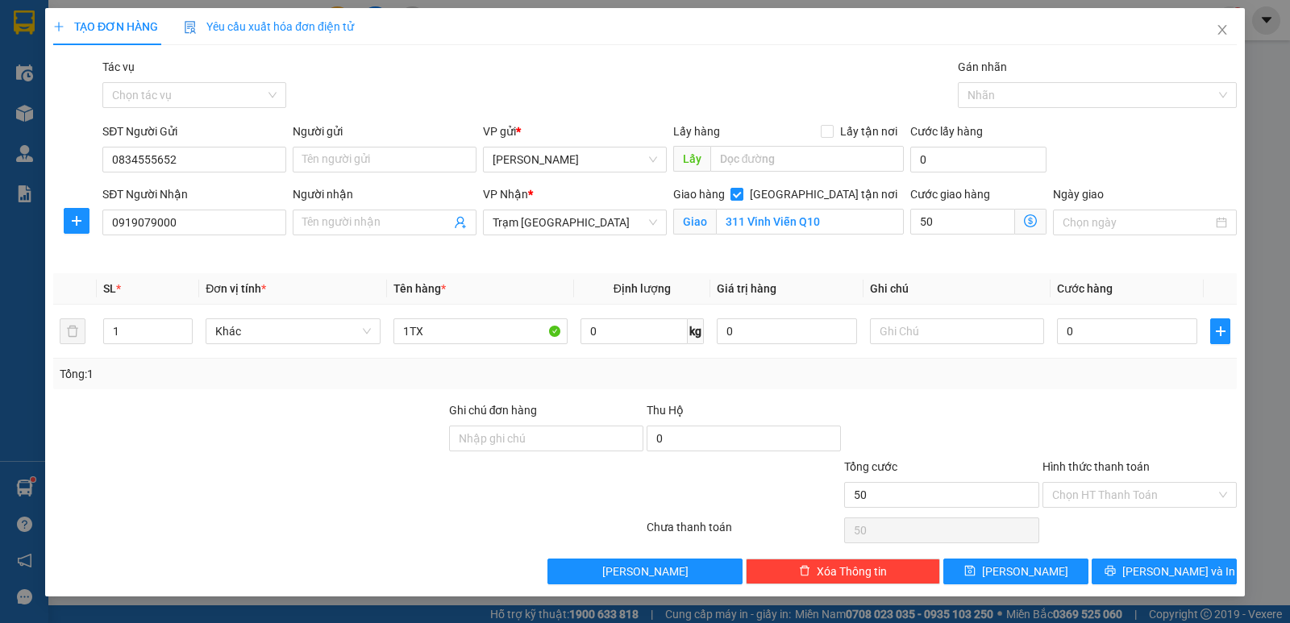
type input "50.000"
click at [935, 265] on div "Transit Pickup Surcharge Ids Transit Deliver Surcharge Ids Transit Deliver Surc…" at bounding box center [644, 321] width 1183 height 526
click at [954, 323] on input "text" at bounding box center [957, 331] width 174 height 26
type input "t"
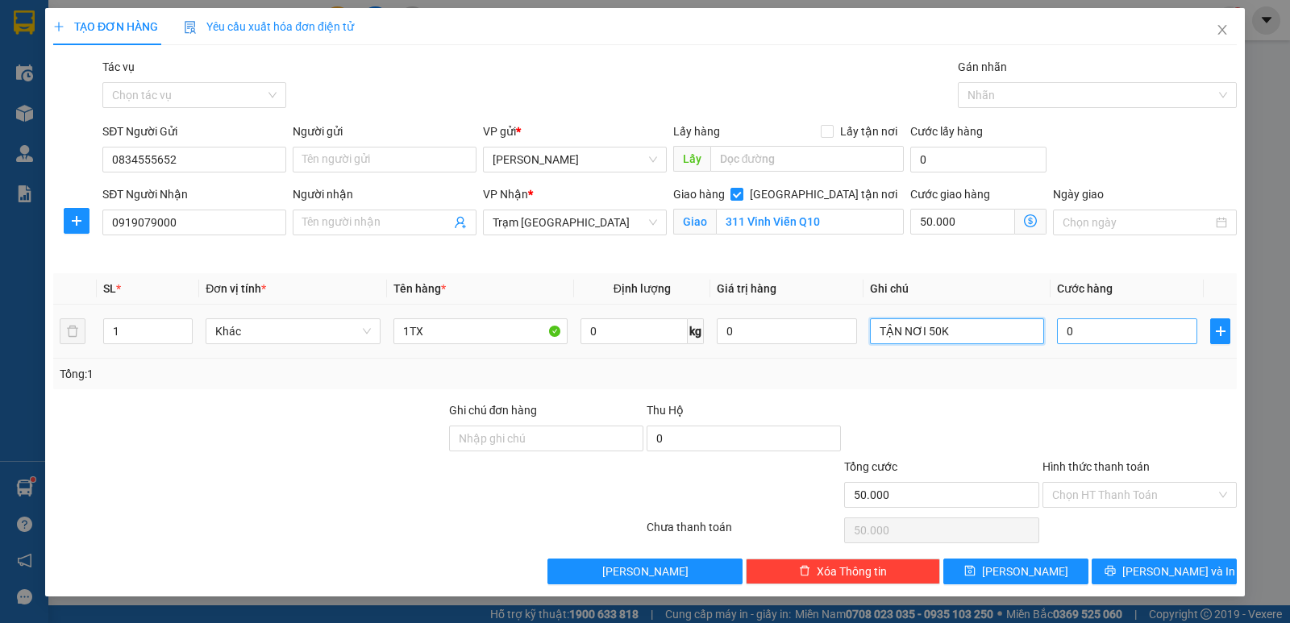
type input "TẬN NƠI 50K"
type input "6"
type input "50.006"
type input "60"
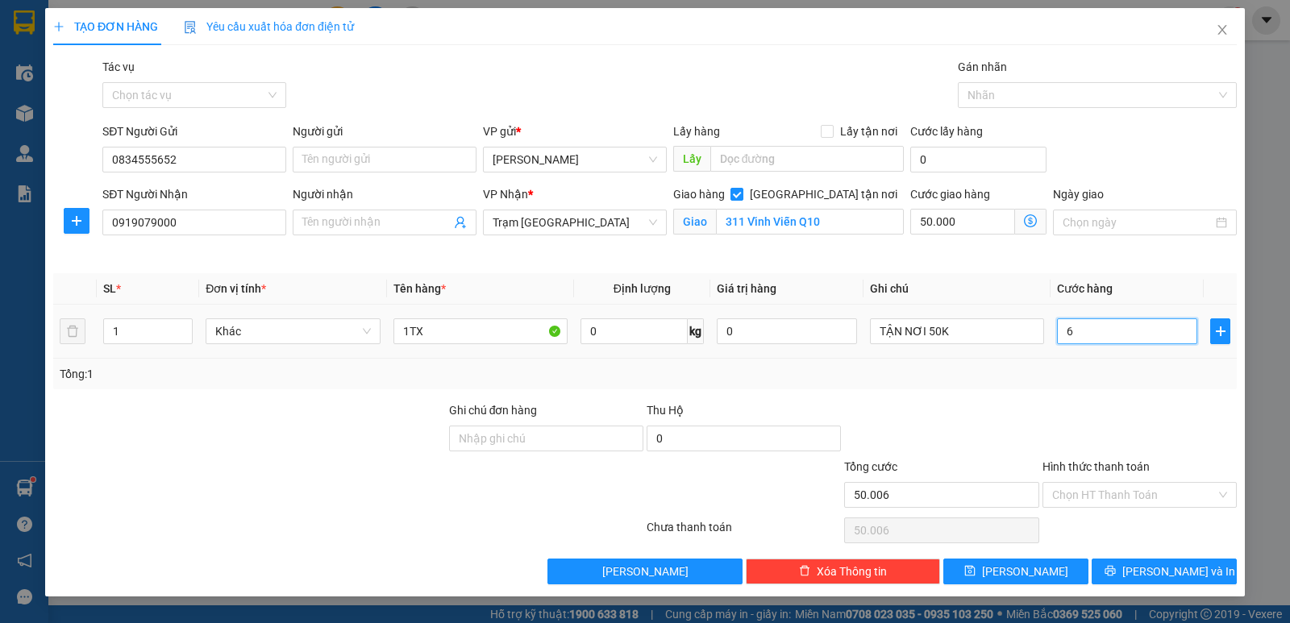
type input "50.060"
type input "60.000"
type input "110.000"
click at [1045, 357] on td "TẬN NƠI 50K" at bounding box center [956, 332] width 187 height 54
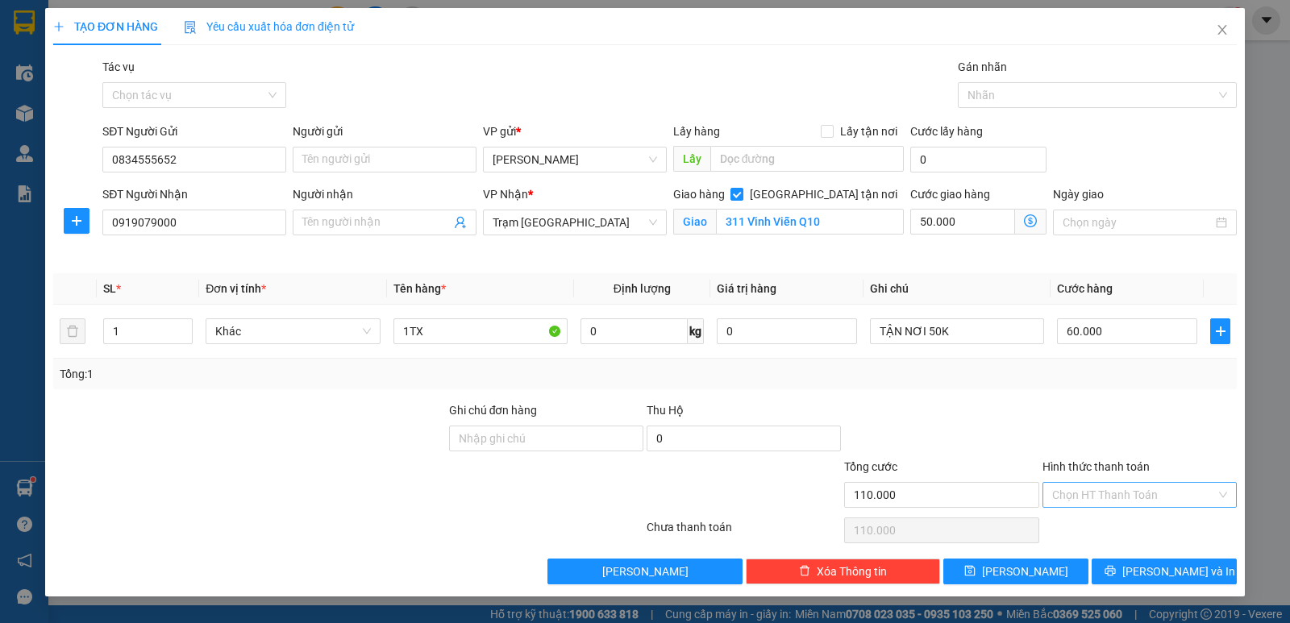
click at [1118, 491] on input "Hình thức thanh toán" at bounding box center [1134, 495] width 164 height 24
click at [1115, 362] on div "Tại văn phòng" at bounding box center [1139, 360] width 175 height 18
type input "0"
click at [1077, 406] on div at bounding box center [1139, 429] width 197 height 56
click at [972, 220] on input "50.000" at bounding box center [962, 222] width 105 height 26
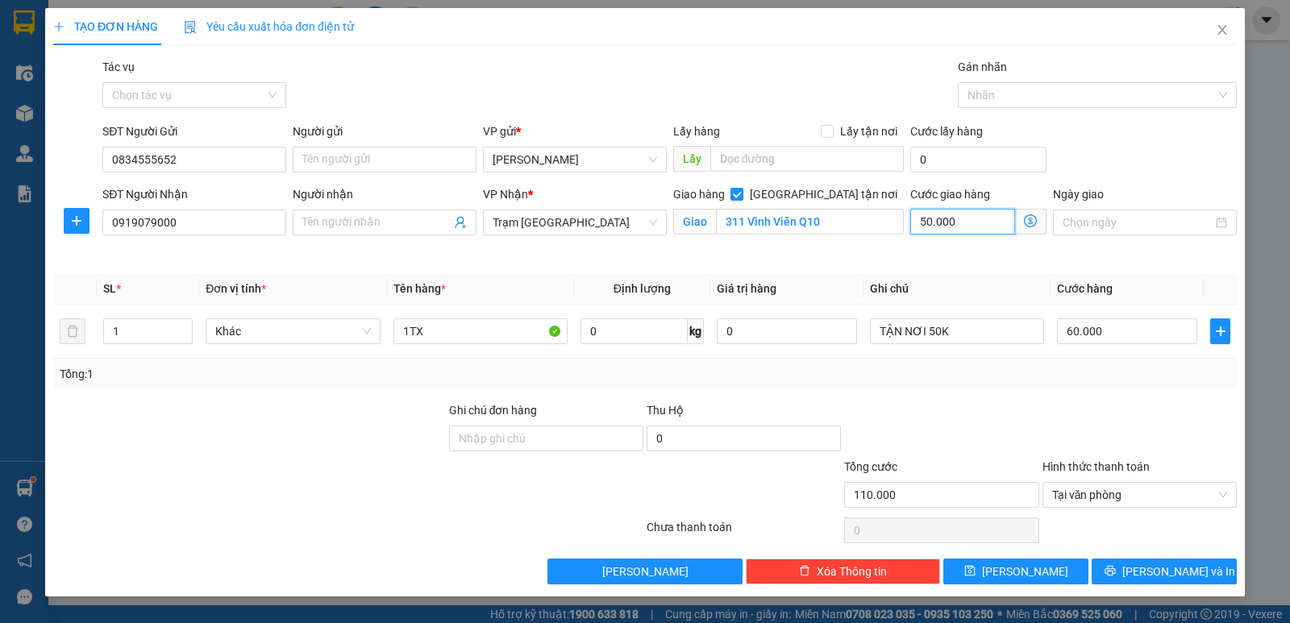
type input "60.000"
type input "0"
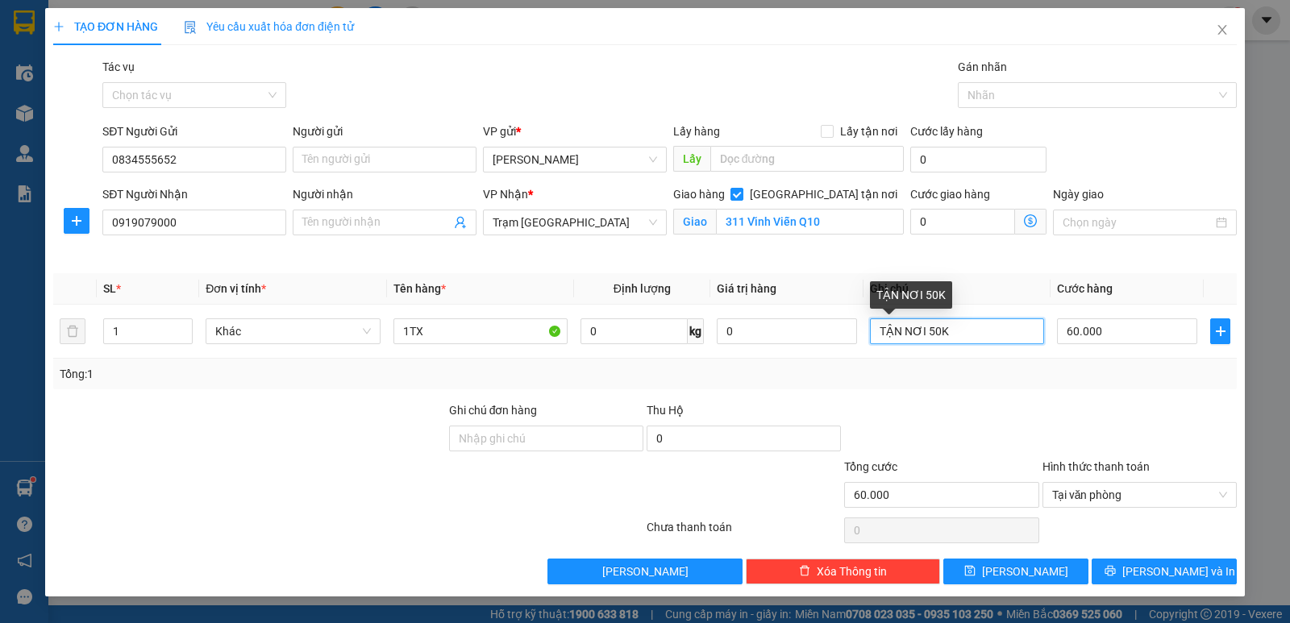
drag, startPoint x: 950, startPoint y: 329, endPoint x: 616, endPoint y: 295, distance: 335.4
click at [616, 295] on table "SL * Đơn vị tính * Tên hàng * Định lượng Giá trị hàng Ghi chú Cước hàng 1 Khác …" at bounding box center [644, 315] width 1183 height 85
type input "KHÁCH MUỐN GIAO TẬN NƠI"
click at [990, 389] on div "Tổng: 1" at bounding box center [644, 374] width 1183 height 31
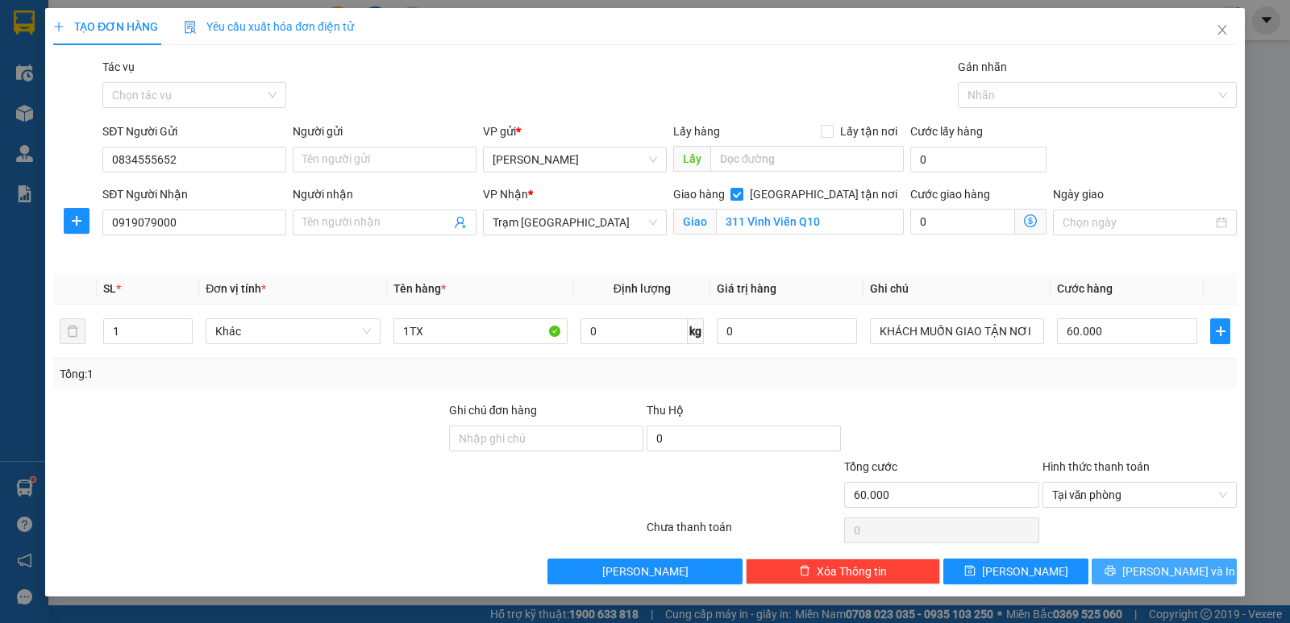
click at [1121, 568] on button "[PERSON_NAME] và In" at bounding box center [1163, 572] width 145 height 26
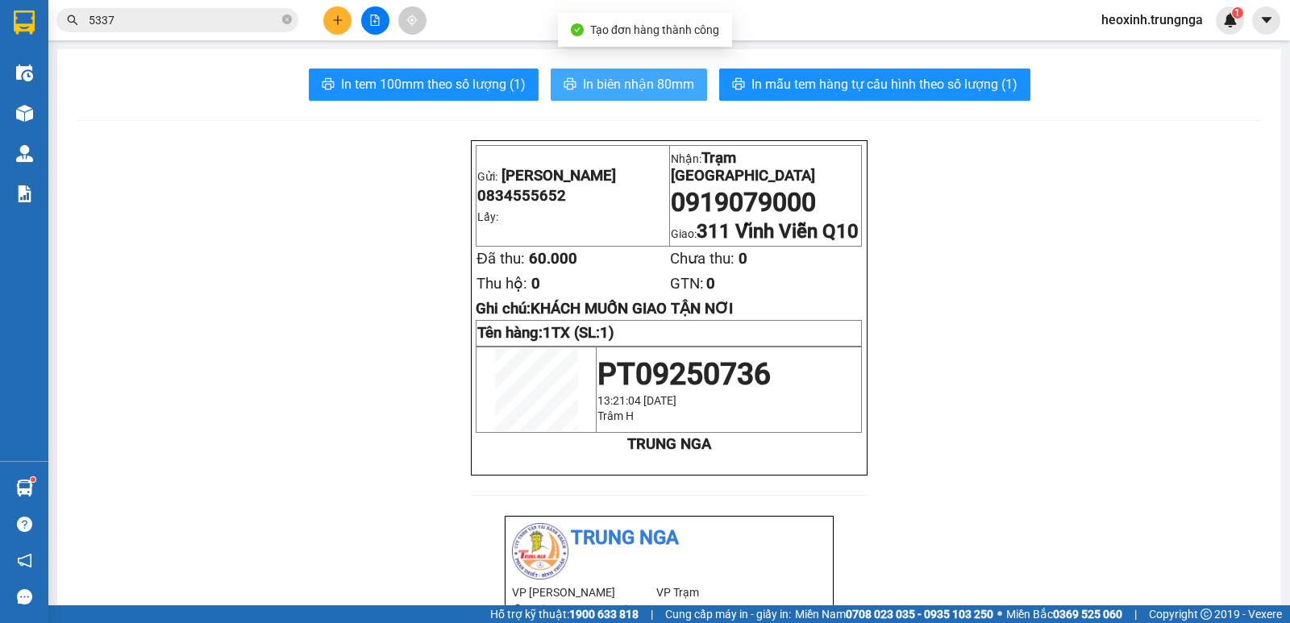
click at [606, 84] on span "In biên nhận 80mm" at bounding box center [638, 84] width 111 height 20
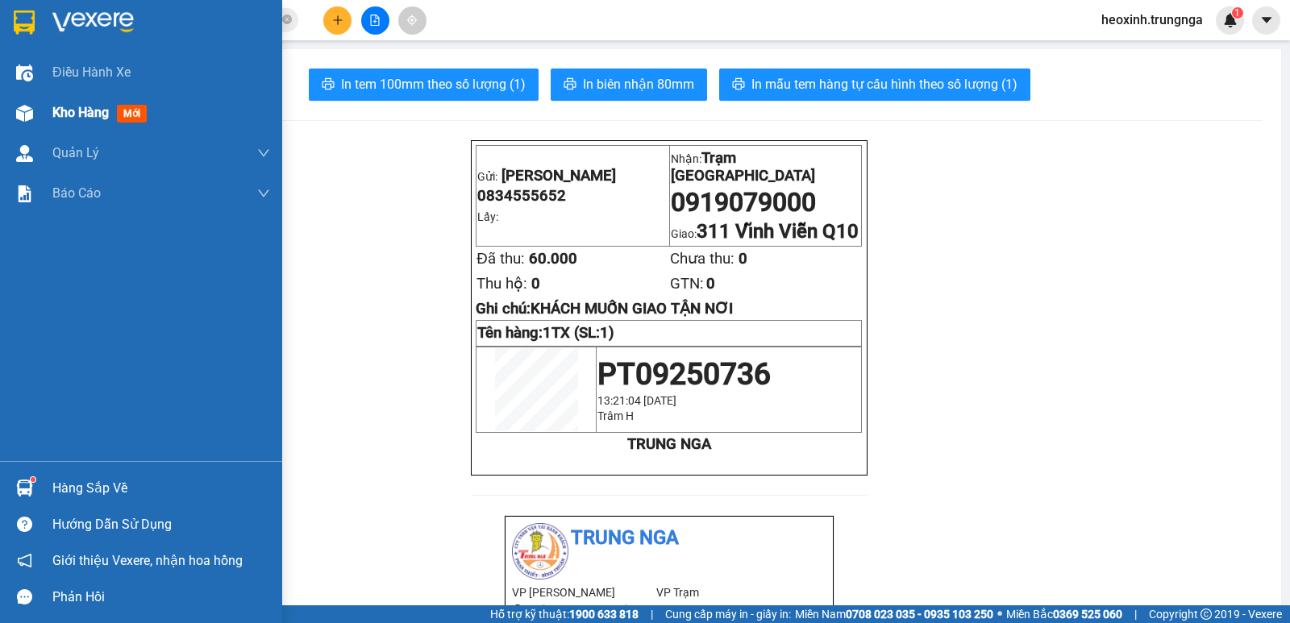
click at [91, 109] on span "Kho hàng" at bounding box center [80, 112] width 56 height 15
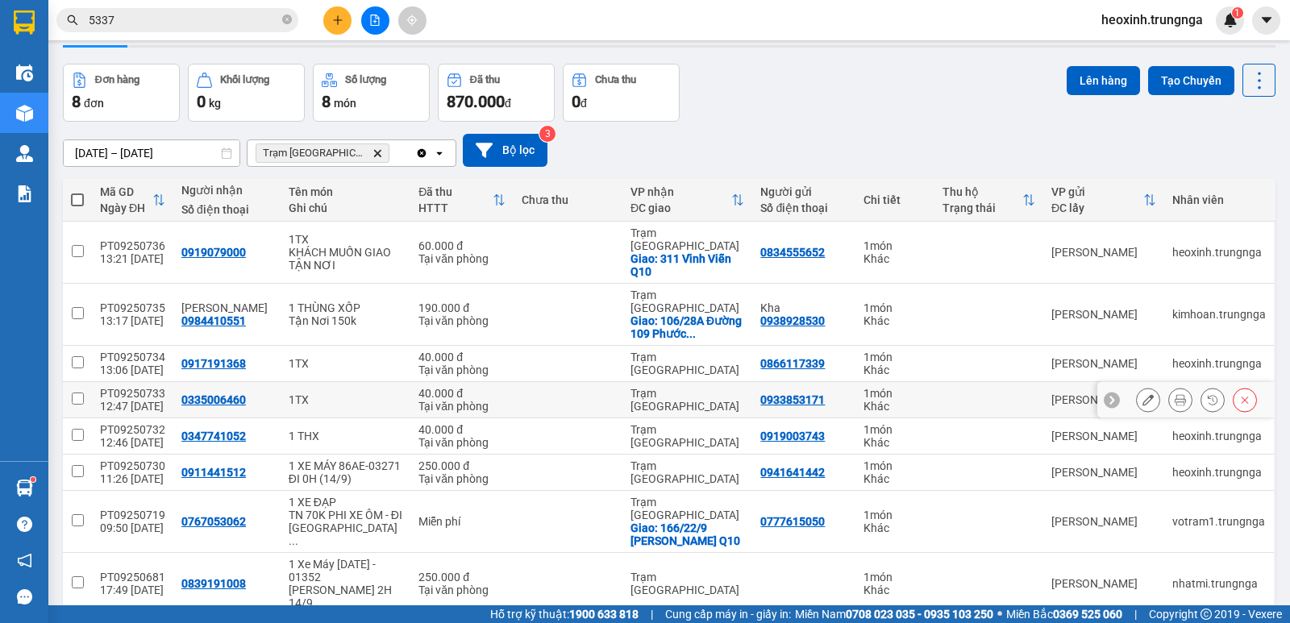
scroll to position [98, 0]
